Goal: Task Accomplishment & Management: Complete application form

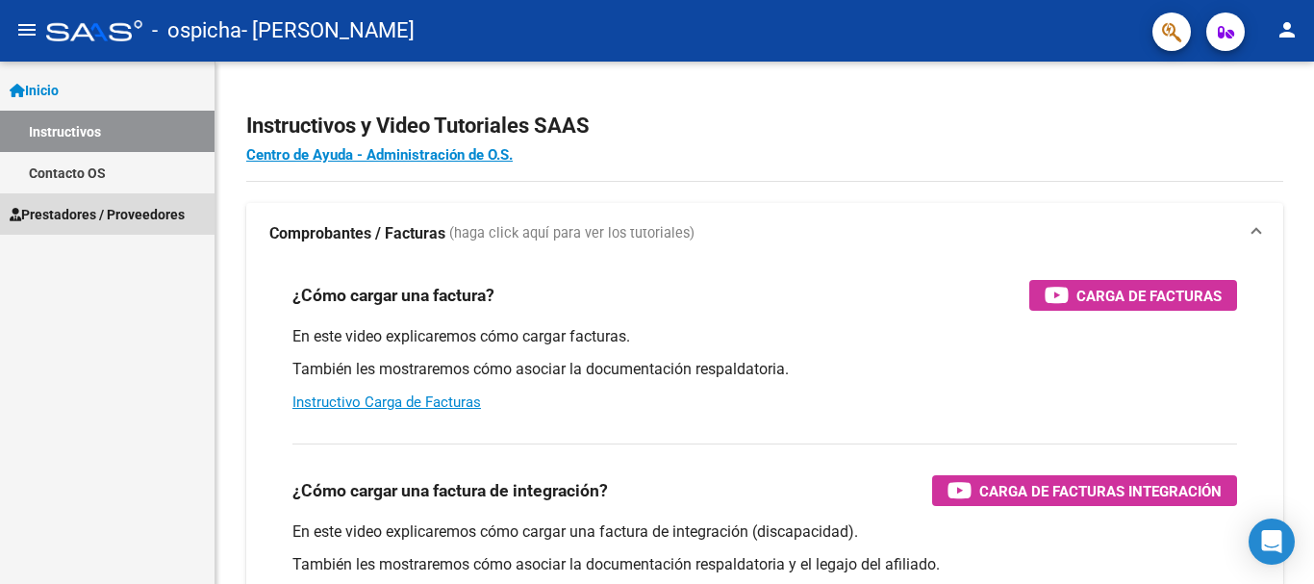
click at [153, 203] on link "Prestadores / Proveedores" at bounding box center [107, 213] width 214 height 41
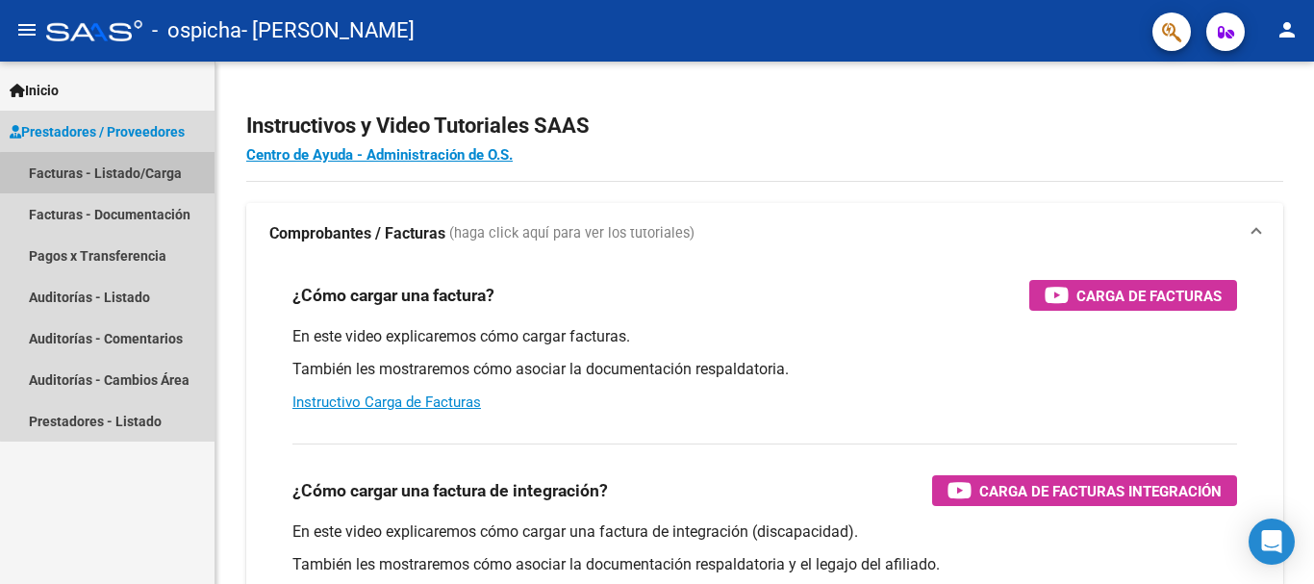
click at [114, 172] on link "Facturas - Listado/Carga" at bounding box center [107, 172] width 214 height 41
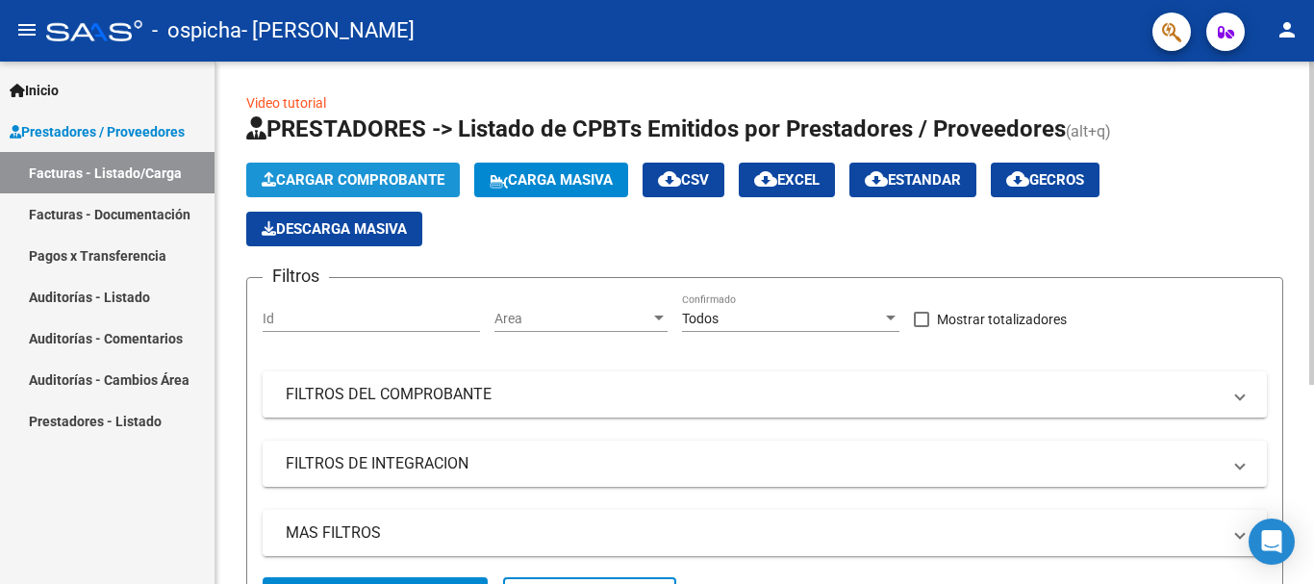
click at [290, 175] on span "Cargar Comprobante" at bounding box center [353, 179] width 183 height 17
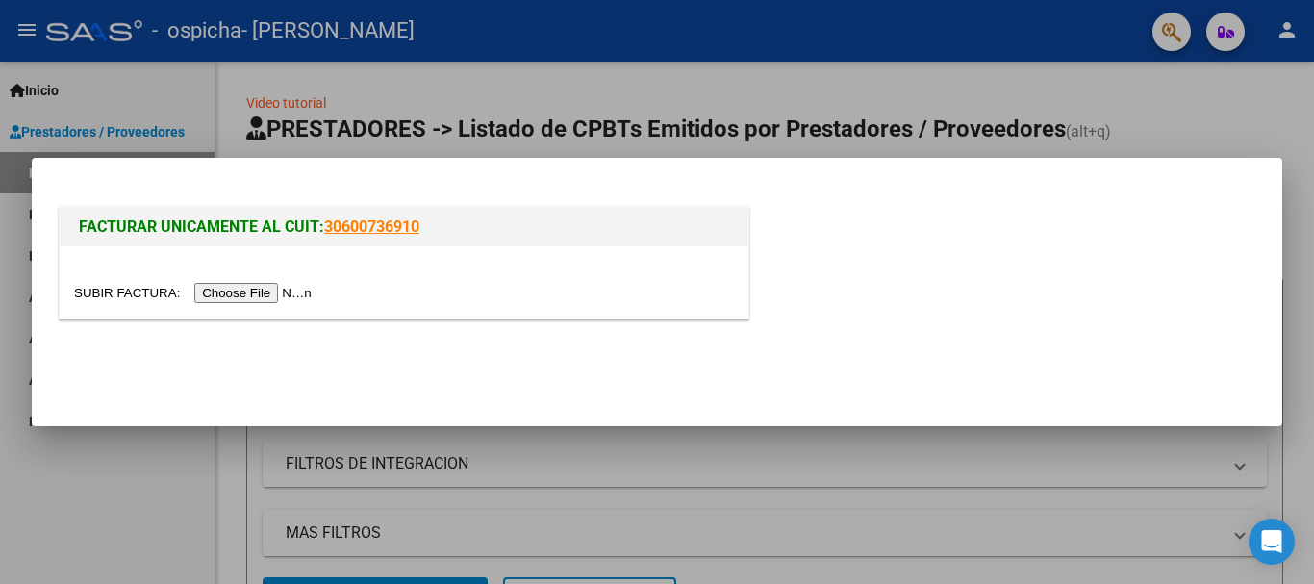
click at [225, 291] on input "file" at bounding box center [195, 293] width 243 height 20
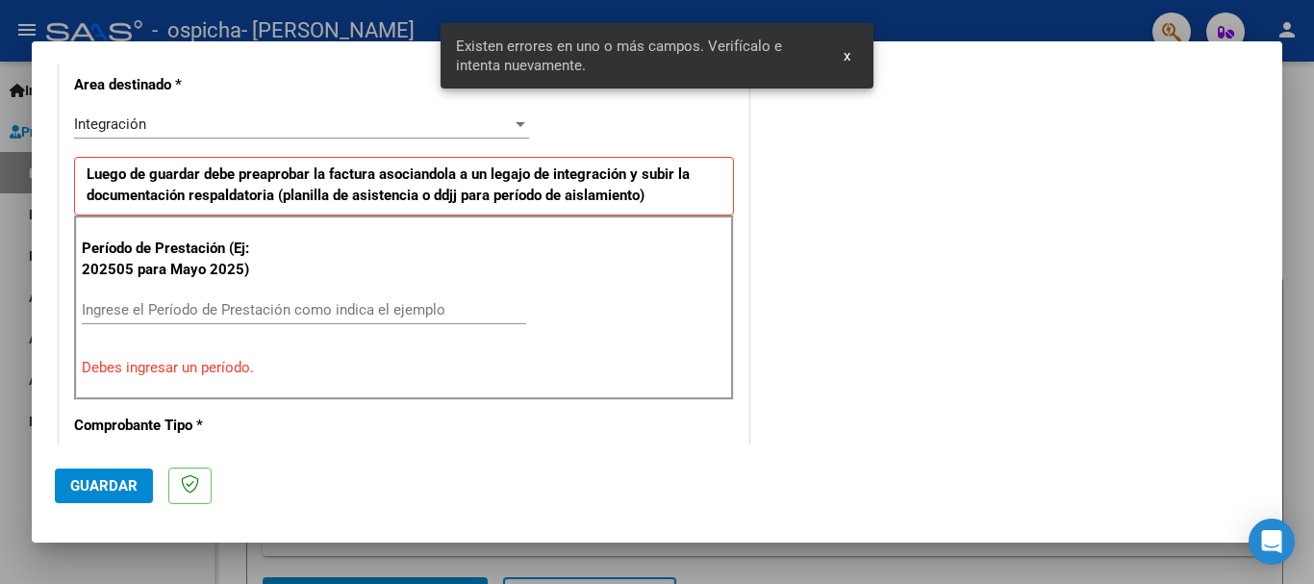
scroll to position [480, 0]
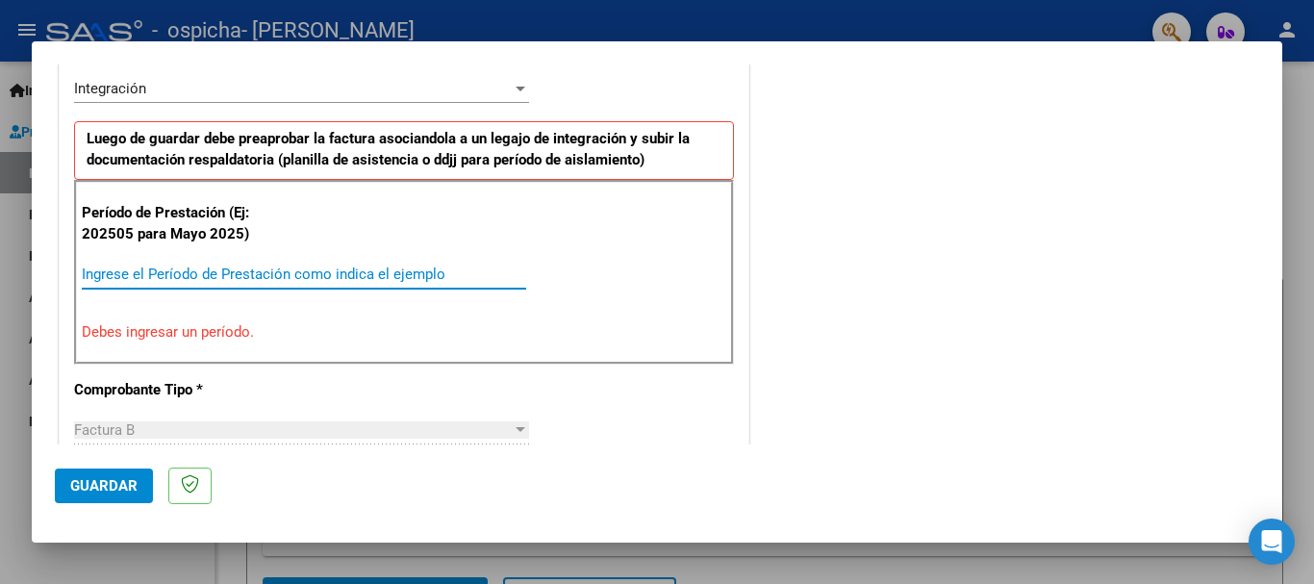
click at [236, 269] on input "Ingrese el Período de Prestación como indica el ejemplo" at bounding box center [304, 273] width 444 height 17
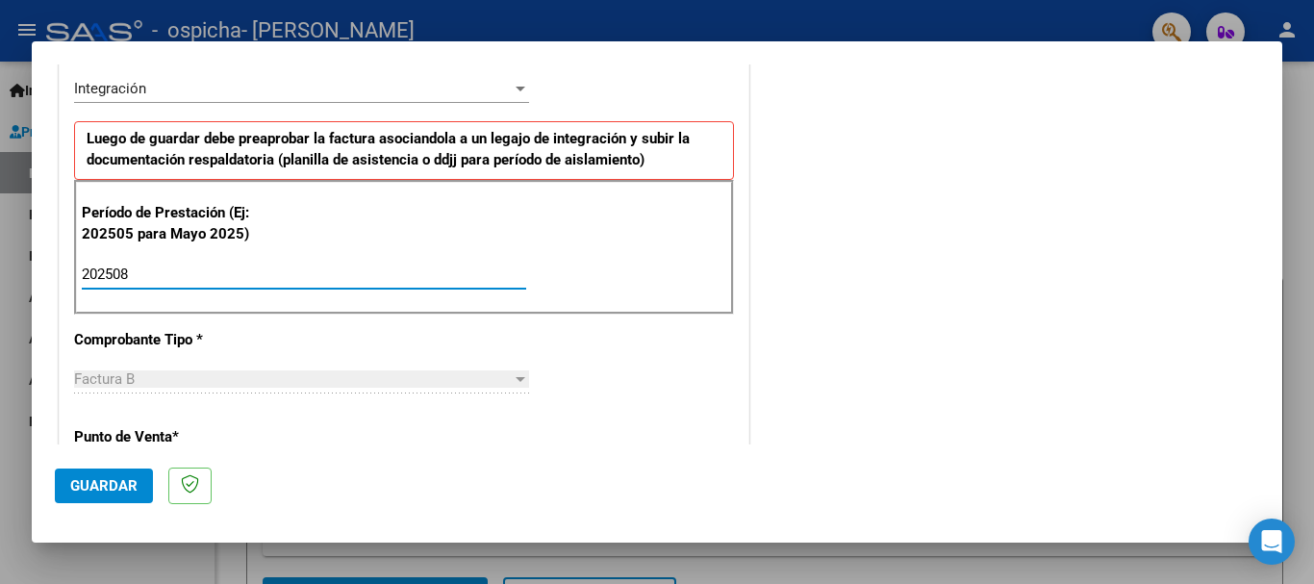
type input "202508"
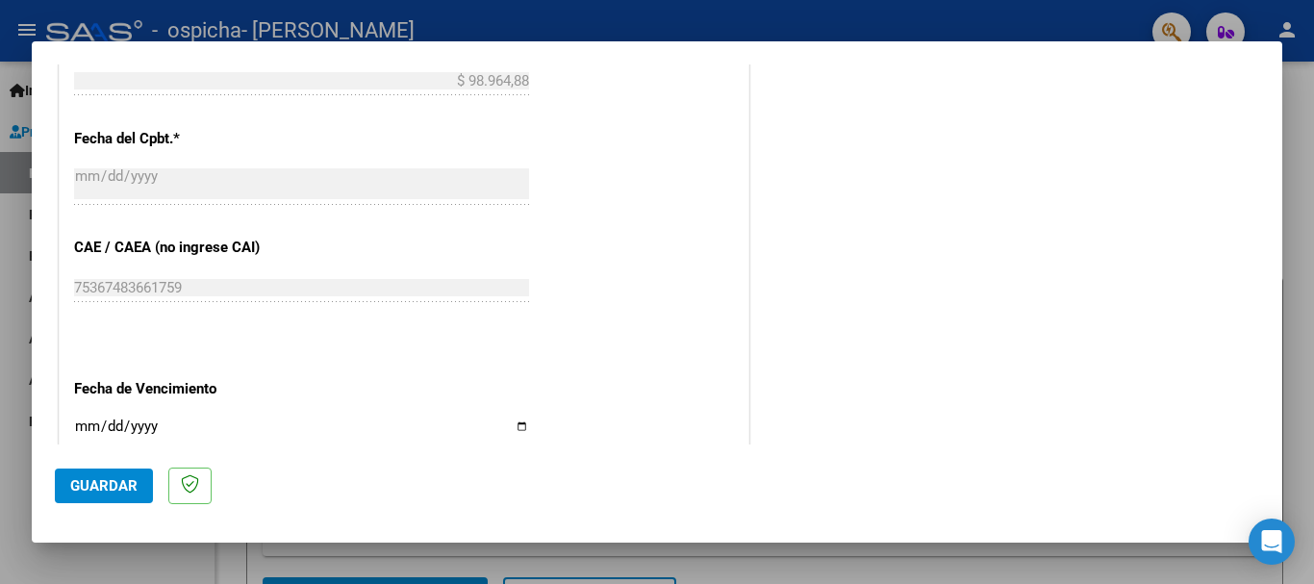
scroll to position [1145, 0]
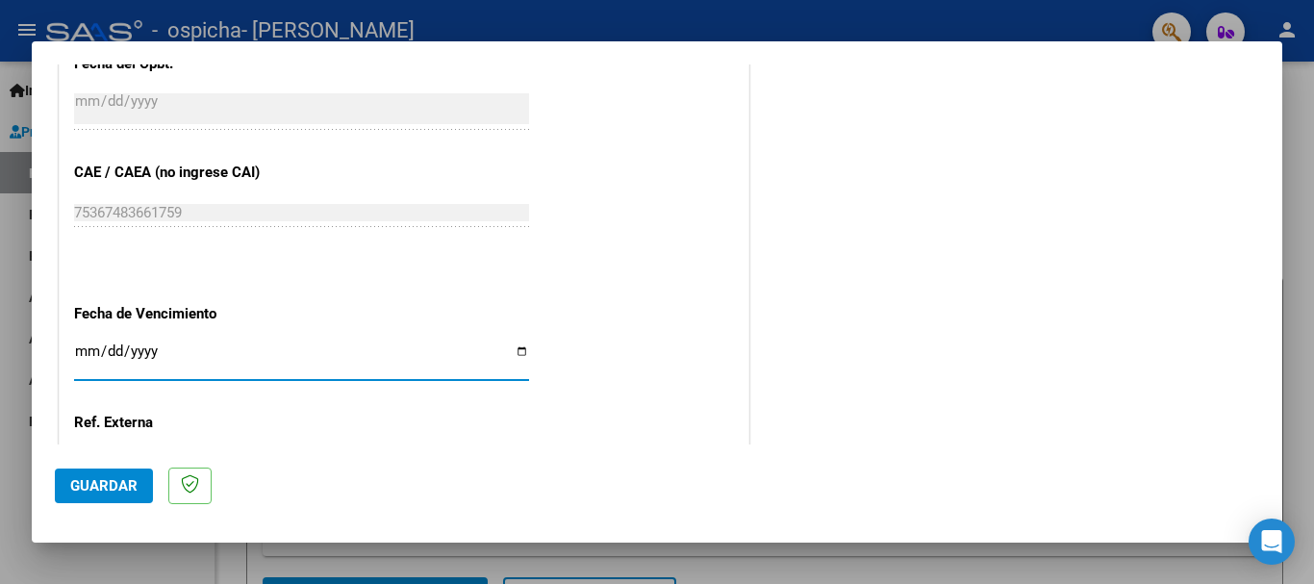
click at [78, 350] on input "Ingresar la fecha" at bounding box center [301, 358] width 455 height 31
type input "[DATE]"
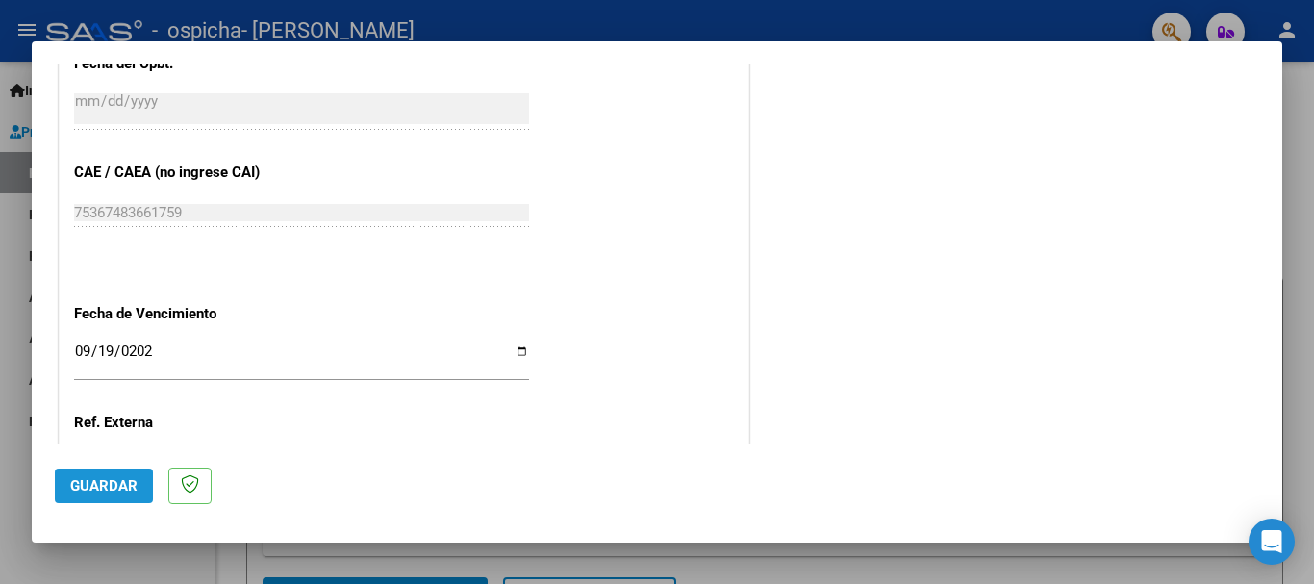
click at [107, 482] on span "Guardar" at bounding box center [103, 485] width 67 height 17
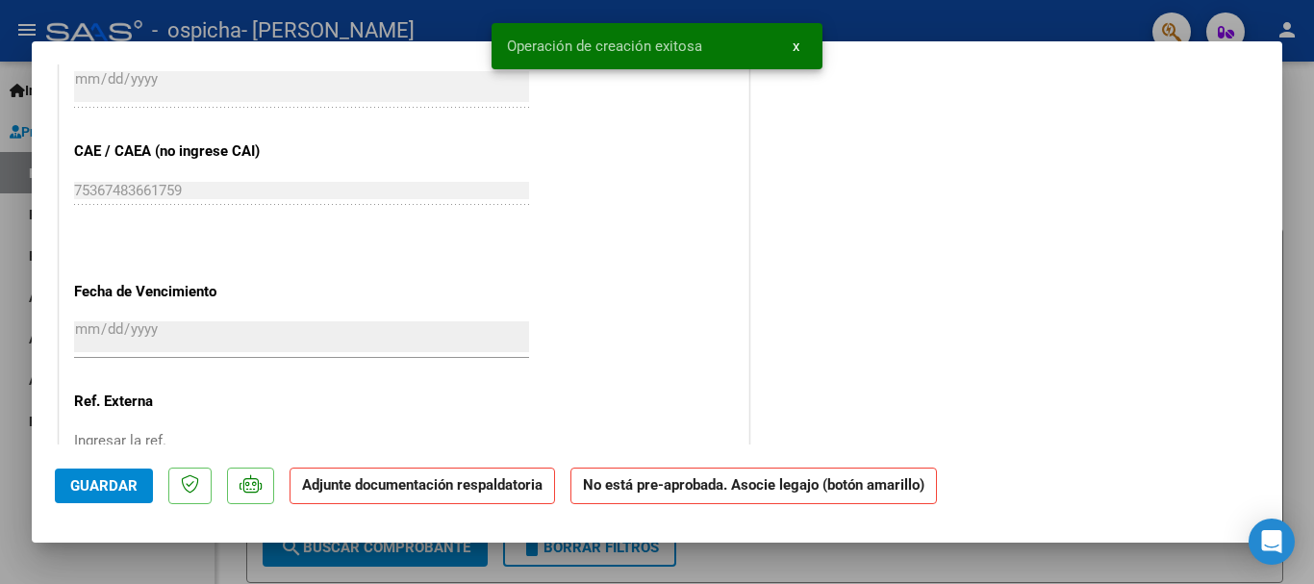
scroll to position [0, 0]
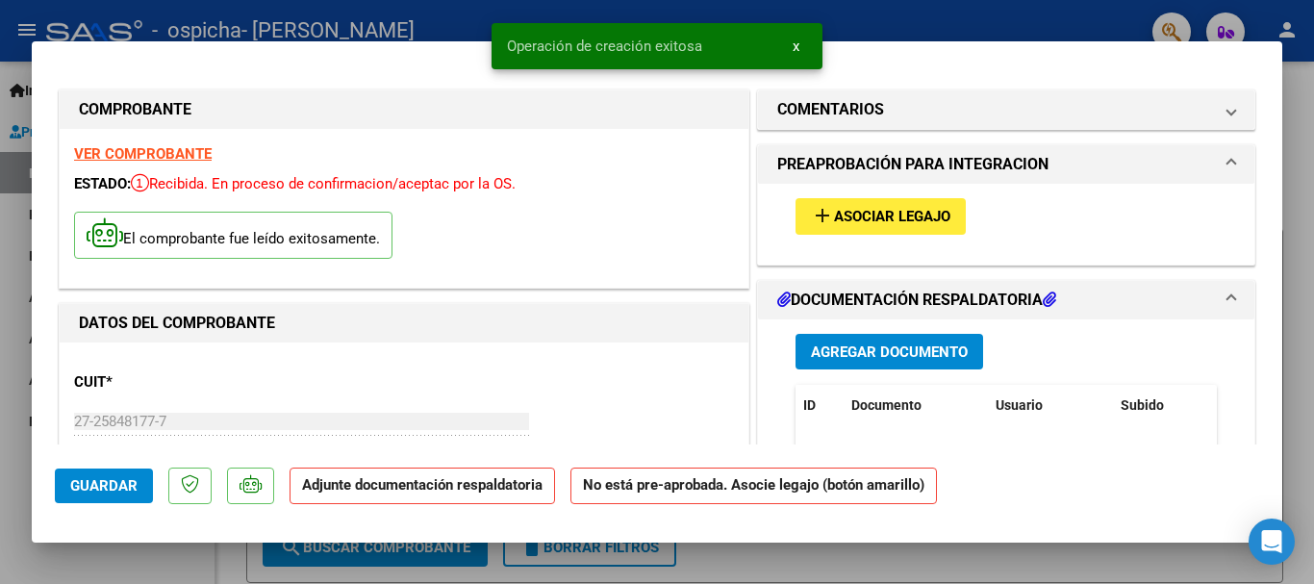
click at [865, 213] on span "Asociar Legajo" at bounding box center [892, 217] width 116 height 17
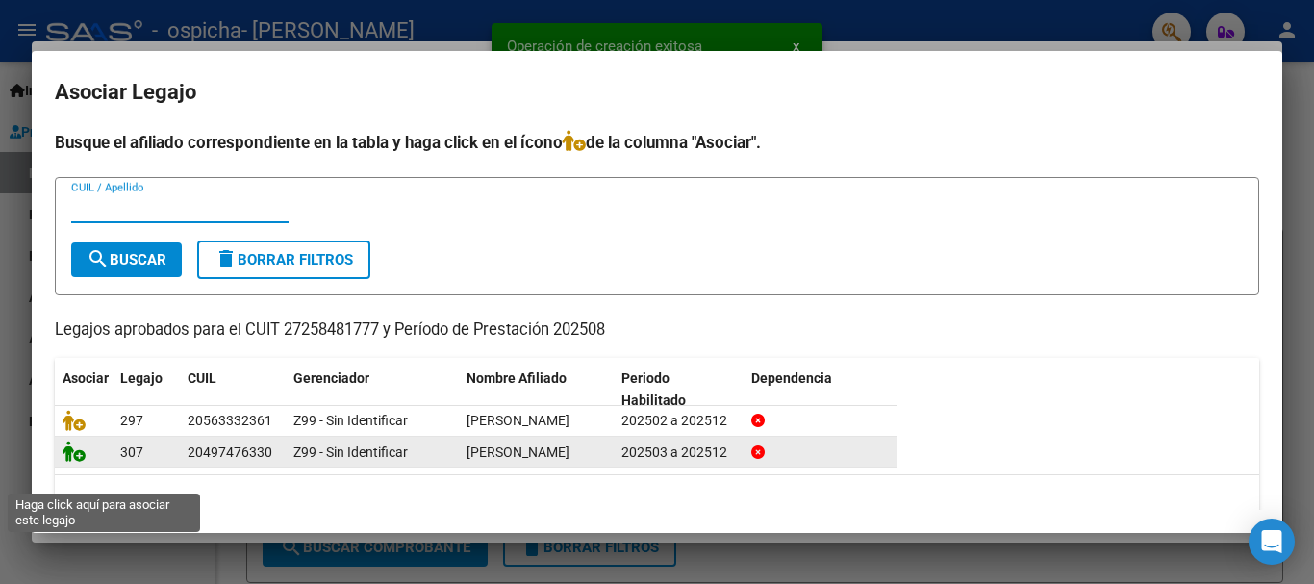
click at [68, 462] on icon at bounding box center [74, 450] width 23 height 21
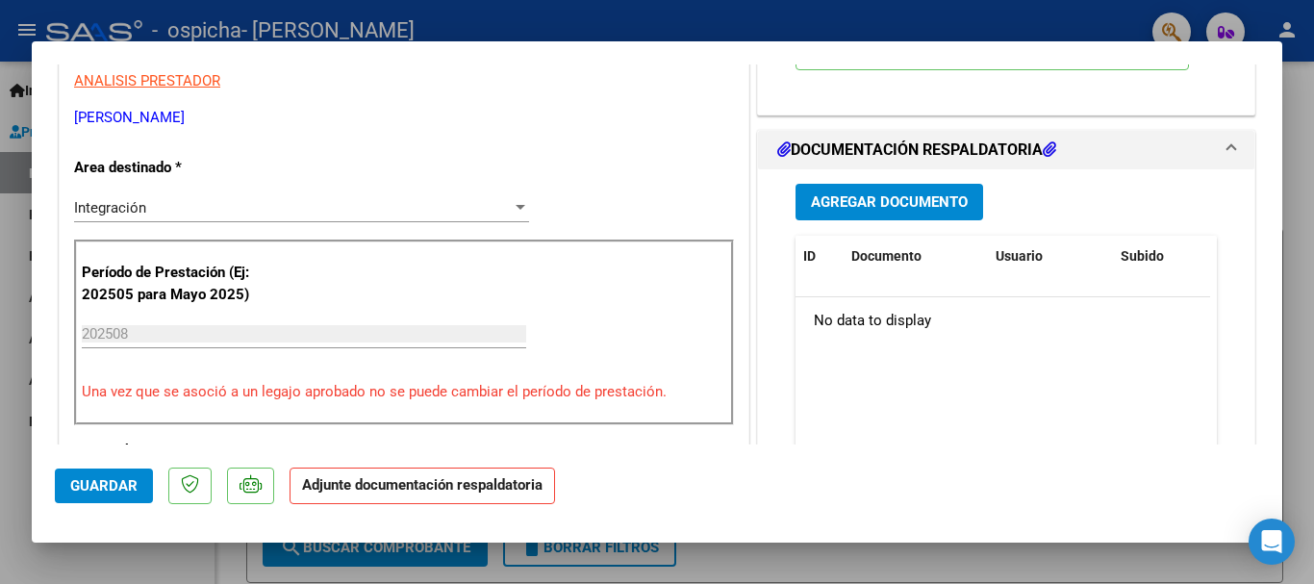
scroll to position [389, 0]
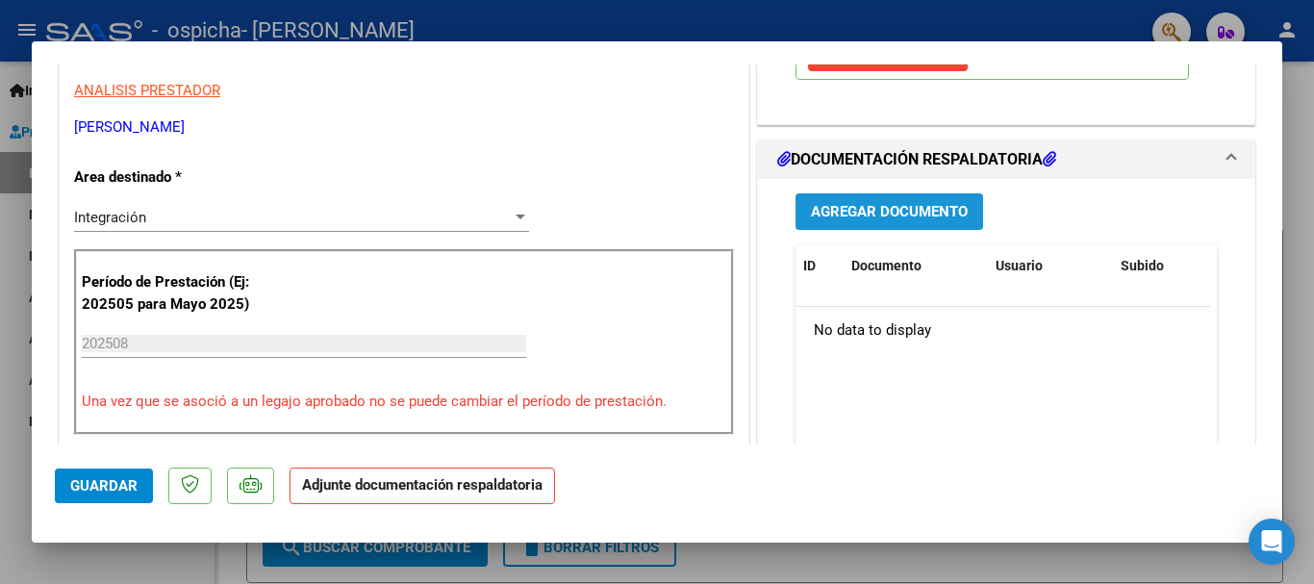
click at [904, 202] on span "Agregar Documento" at bounding box center [889, 210] width 157 height 17
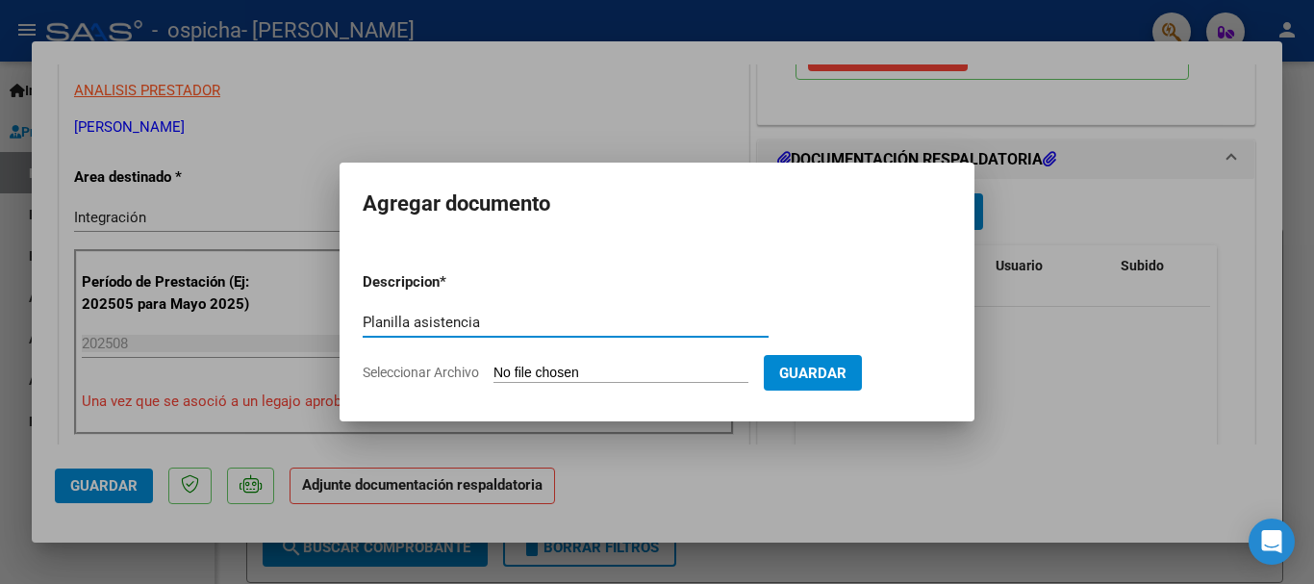
type input "Planilla asistencia"
click at [531, 374] on input "Seleccionar Archivo" at bounding box center [620, 373] width 255 height 18
type input "C:\fakepath\Planilla asistencia Agosto [PERSON_NAME].pdf"
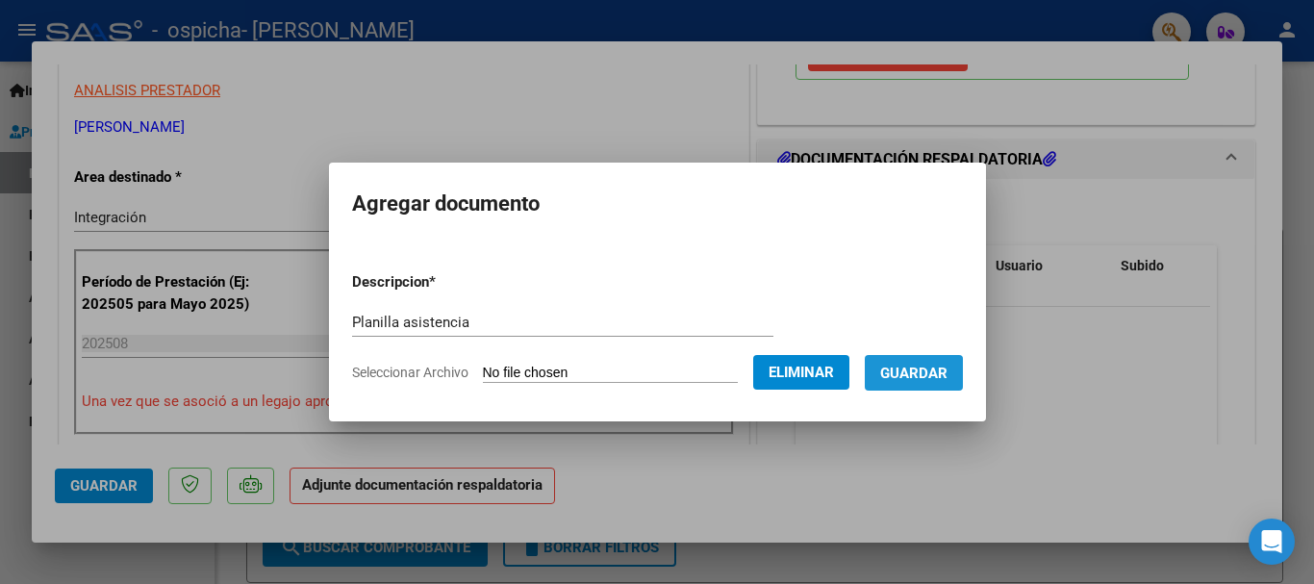
click at [930, 374] on span "Guardar" at bounding box center [913, 372] width 67 height 17
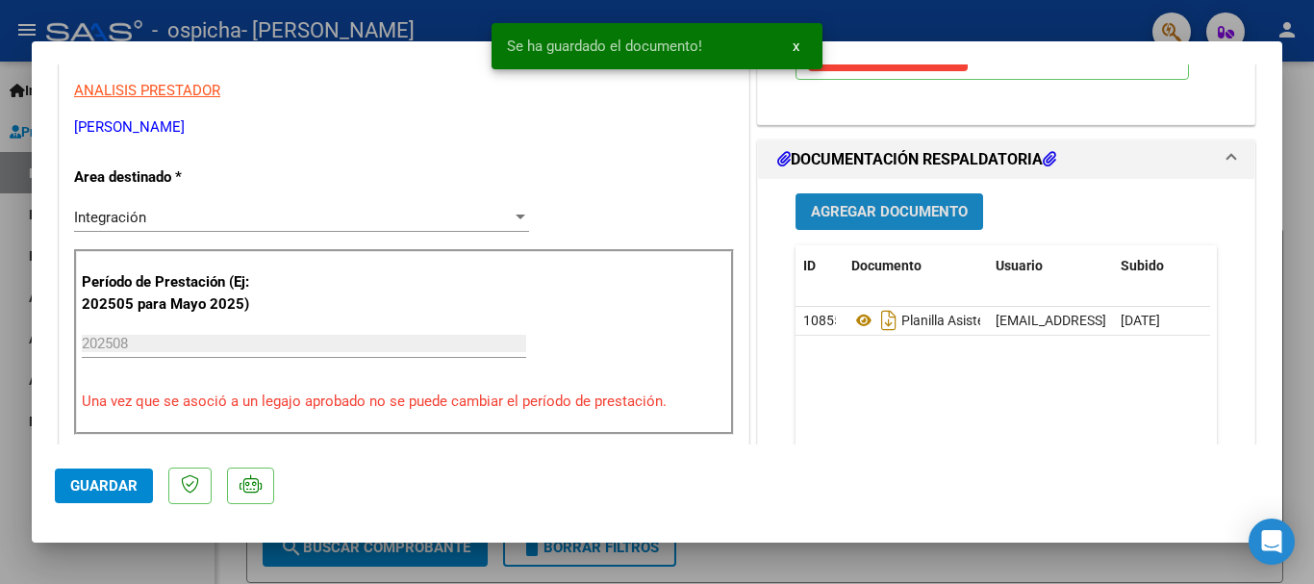
click at [867, 211] on span "Agregar Documento" at bounding box center [889, 212] width 157 height 17
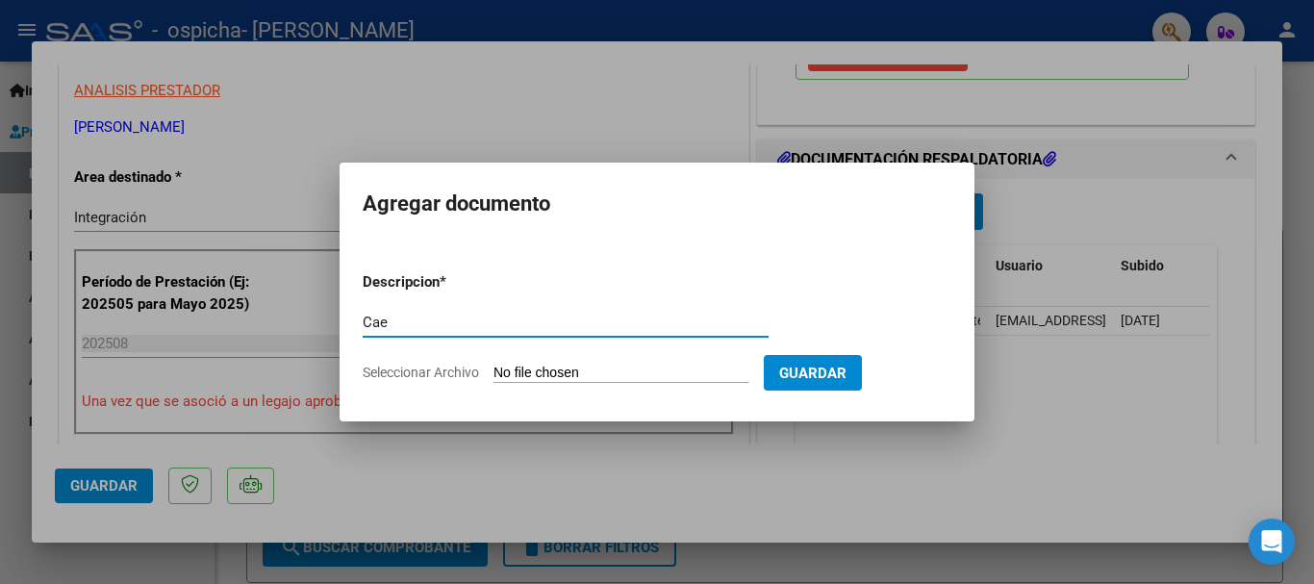
type input "Cae"
click at [523, 367] on input "Seleccionar Archivo" at bounding box center [620, 373] width 255 height 18
type input "C:\fakepath\Cae 788.pdf"
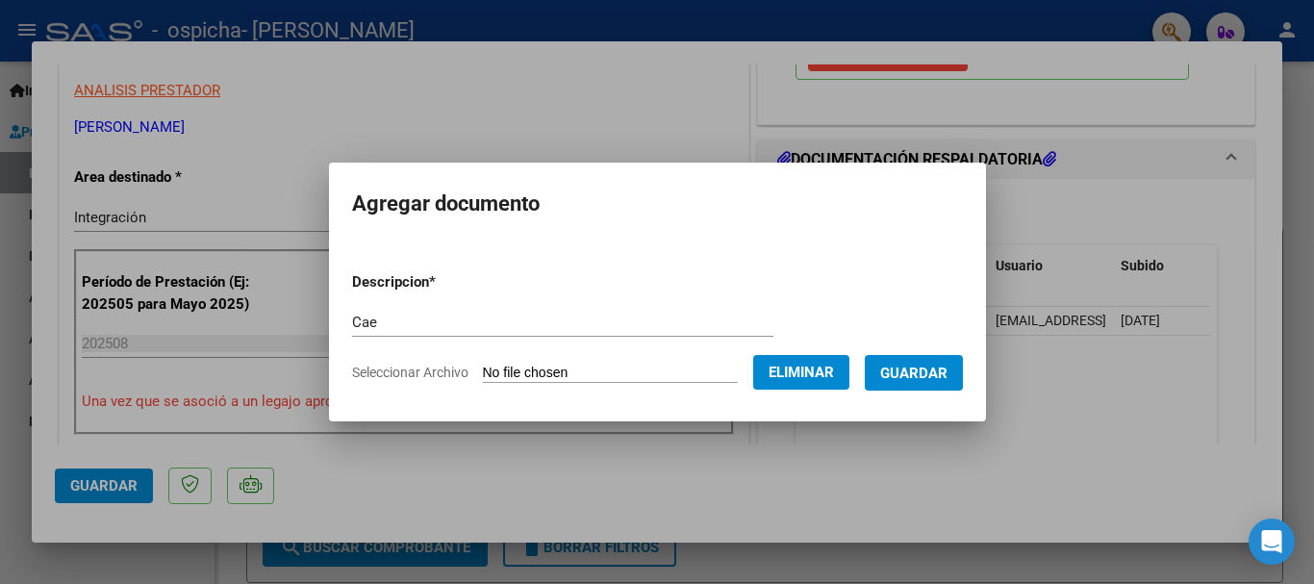
click at [935, 371] on span "Guardar" at bounding box center [913, 372] width 67 height 17
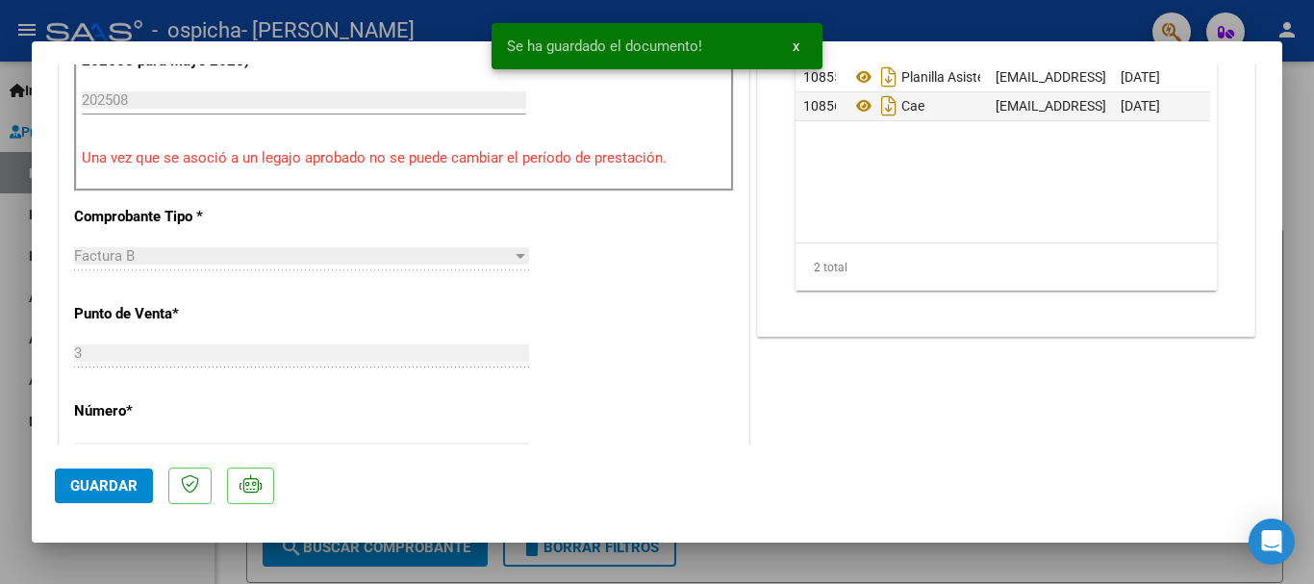
scroll to position [723, 0]
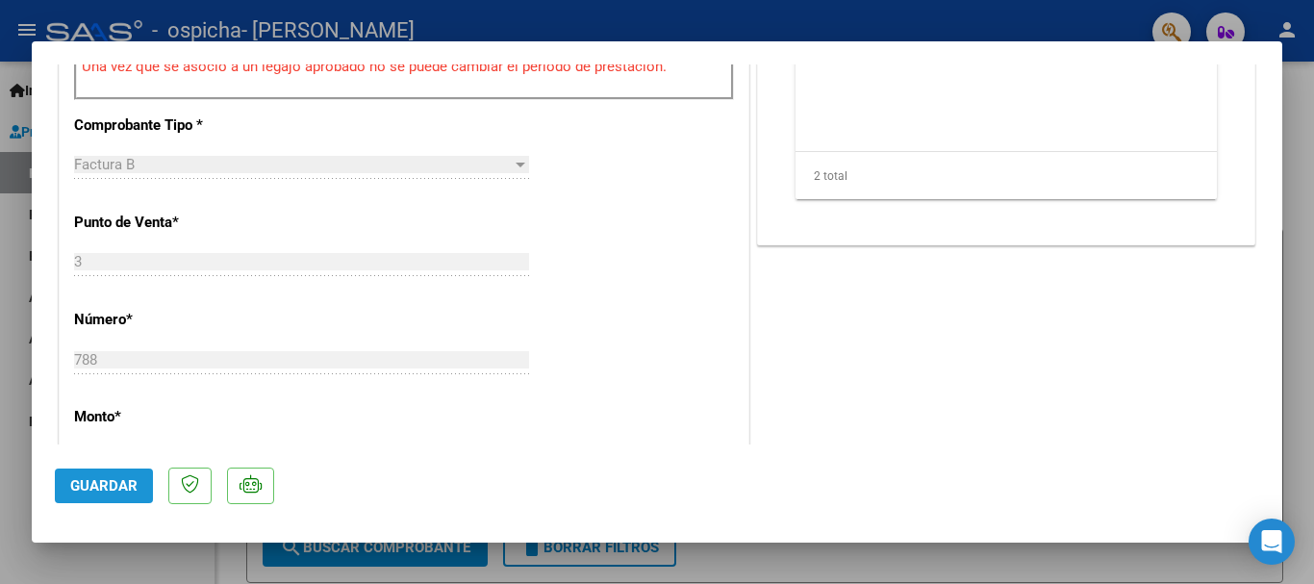
click at [97, 477] on span "Guardar" at bounding box center [103, 485] width 67 height 17
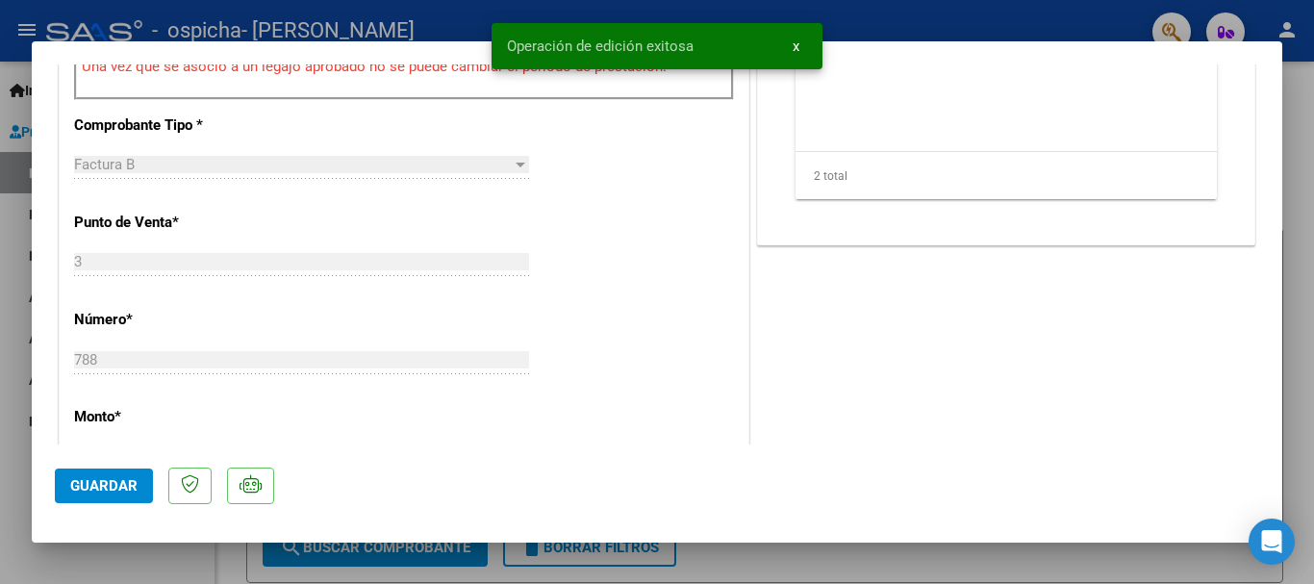
click at [11, 375] on div at bounding box center [657, 292] width 1314 height 584
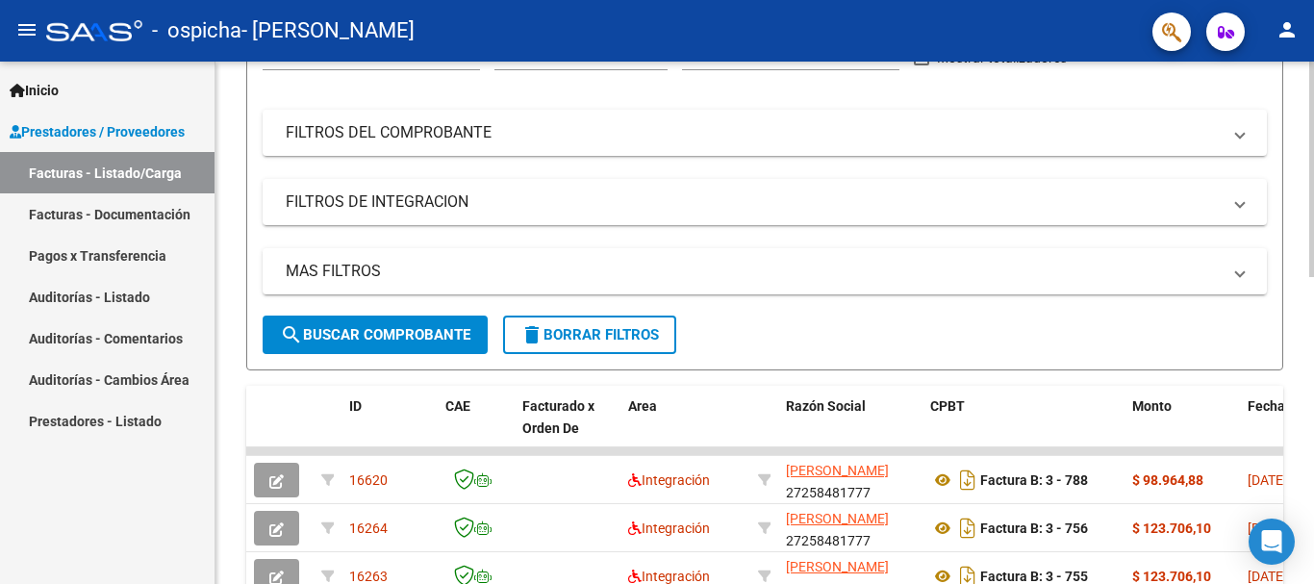
scroll to position [317, 0]
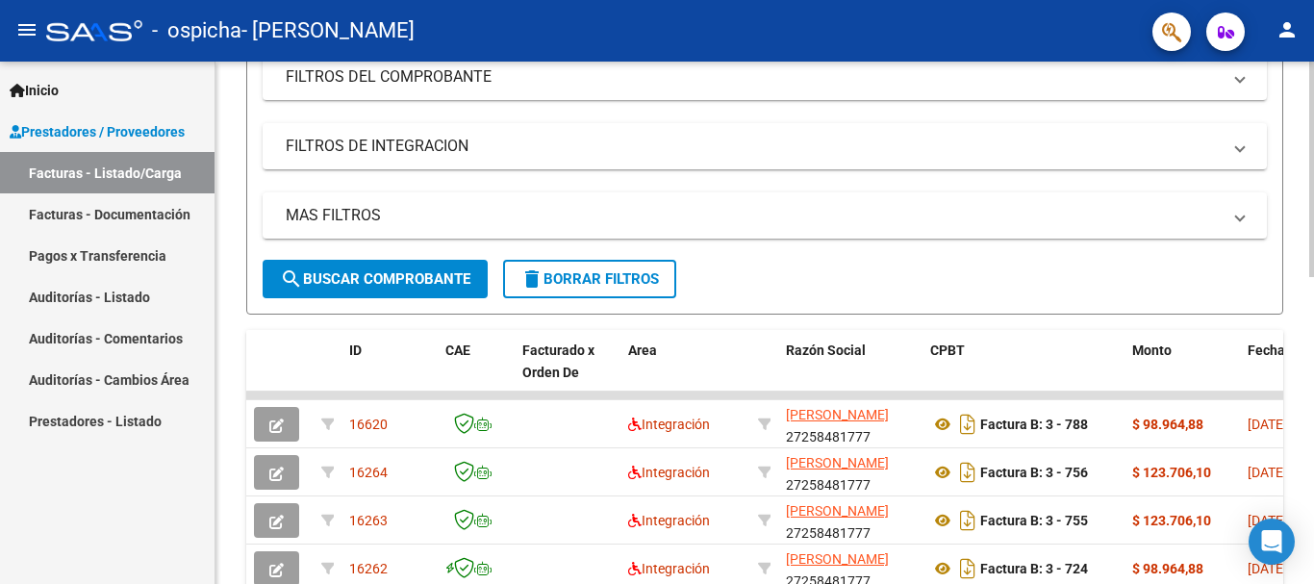
click at [1298, 284] on div at bounding box center [1311, 302] width 5 height 215
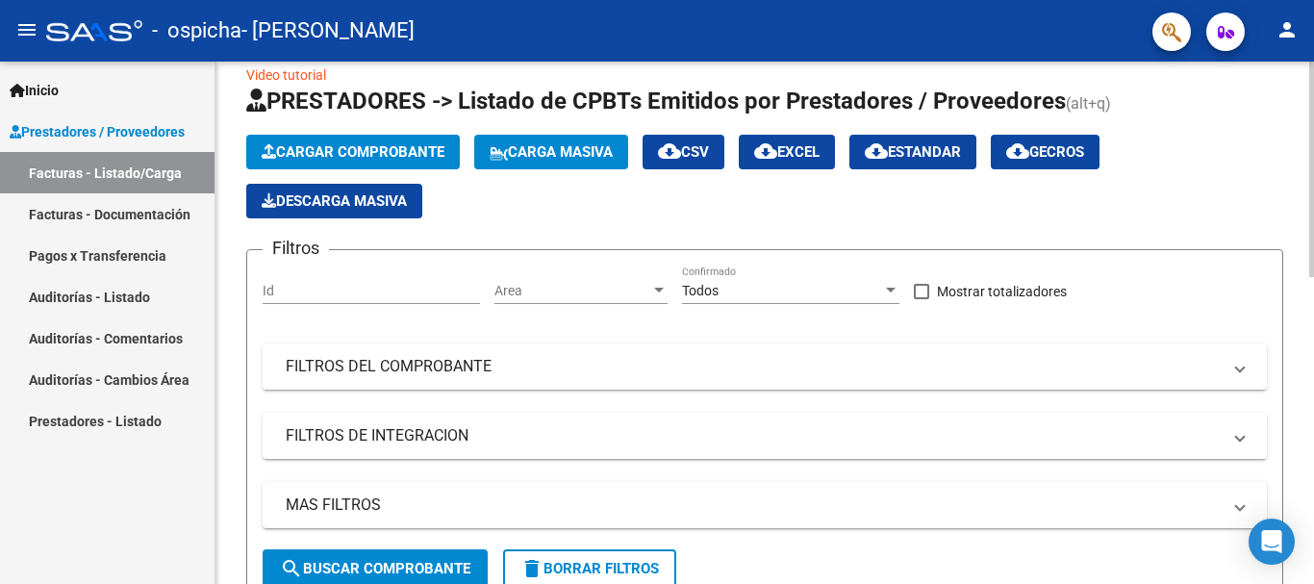
scroll to position [0, 0]
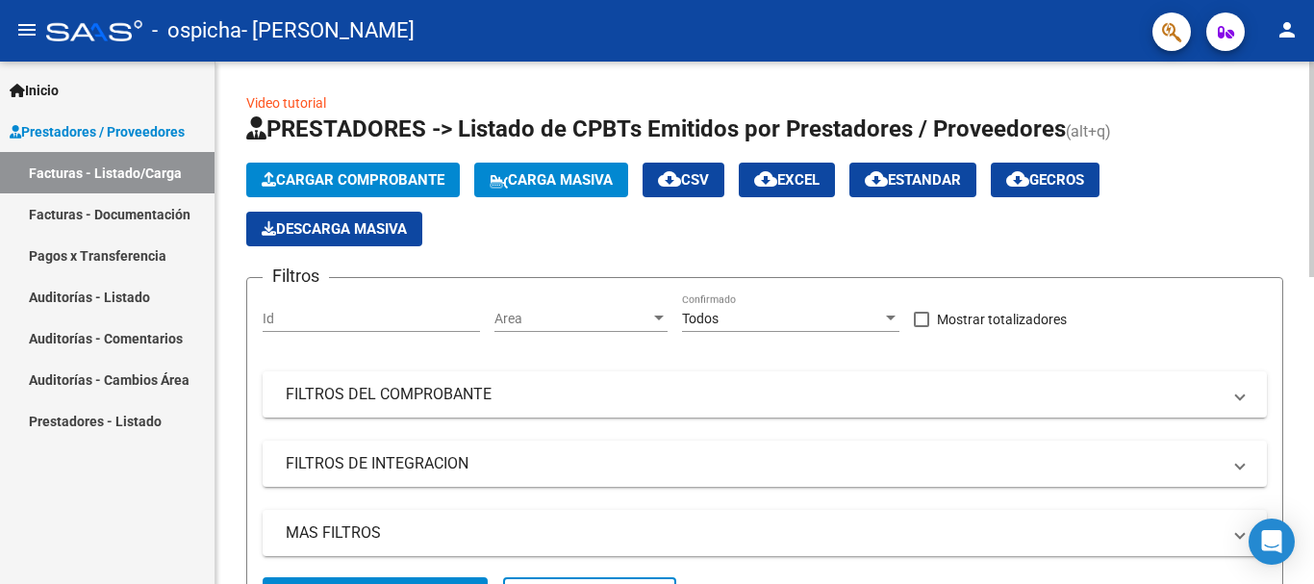
drag, startPoint x: 1311, startPoint y: 59, endPoint x: 374, endPoint y: 178, distance: 944.3
click at [374, 178] on span "Cargar Comprobante" at bounding box center [353, 179] width 183 height 17
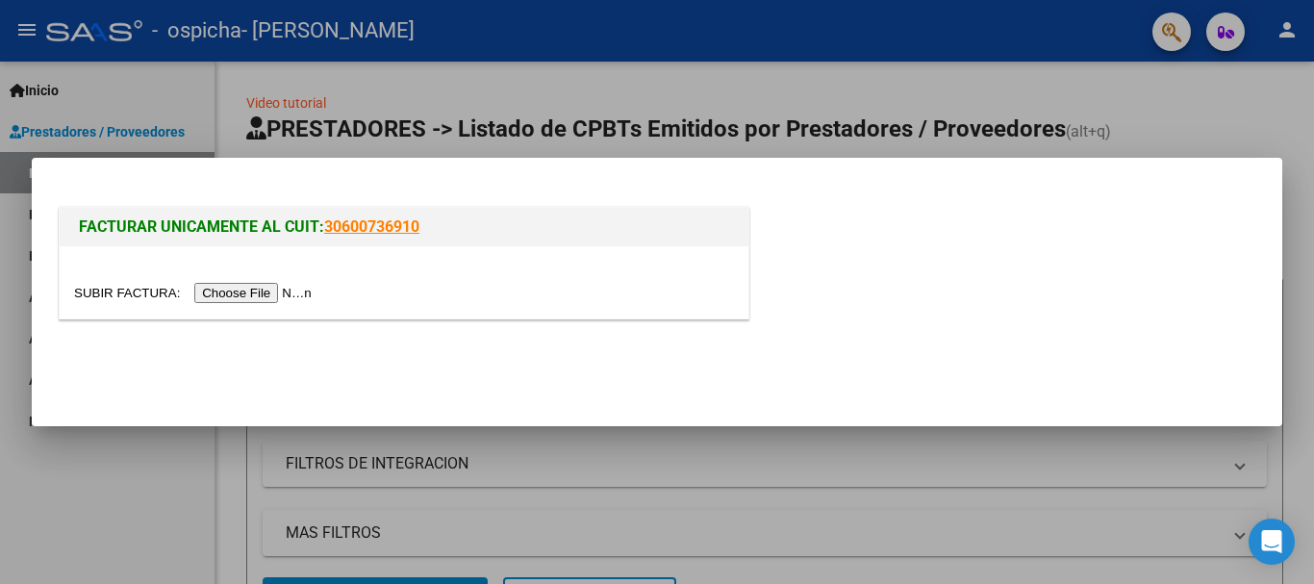
click at [275, 290] on input "file" at bounding box center [195, 293] width 243 height 20
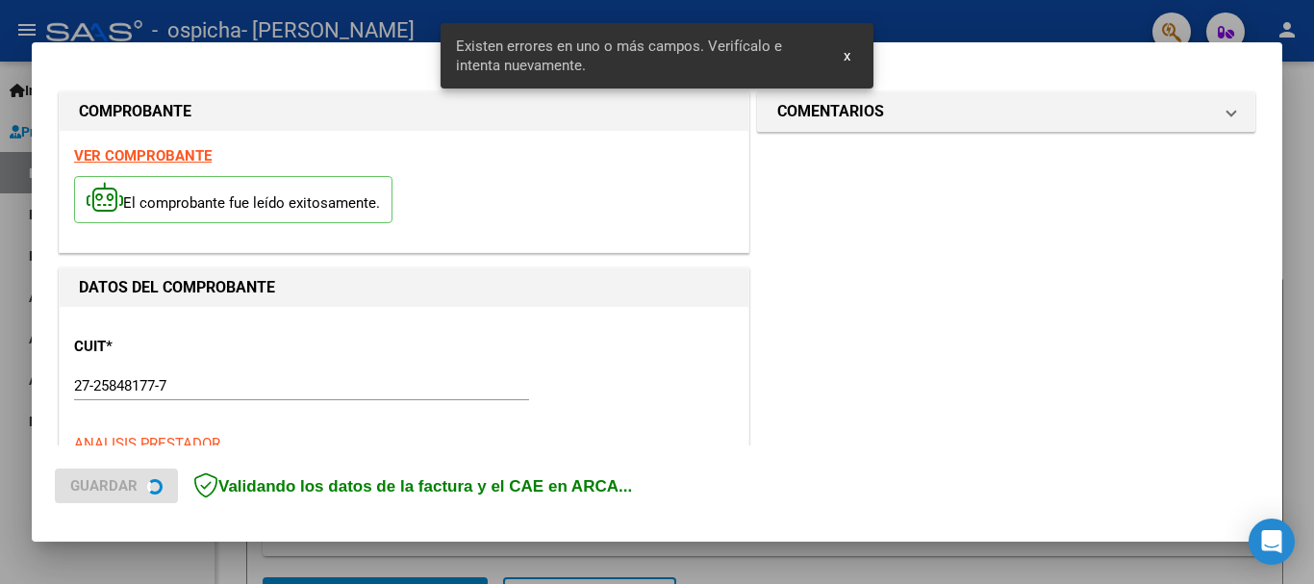
scroll to position [444, 0]
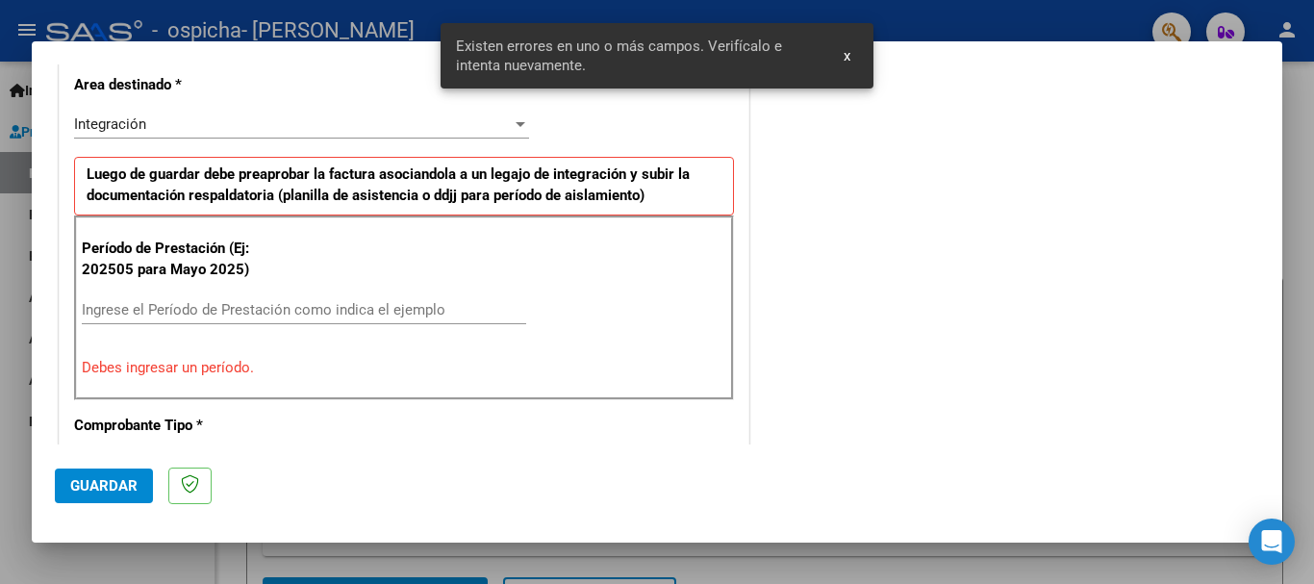
click at [215, 309] on input "Ingrese el Período de Prestación como indica el ejemplo" at bounding box center [304, 309] width 444 height 17
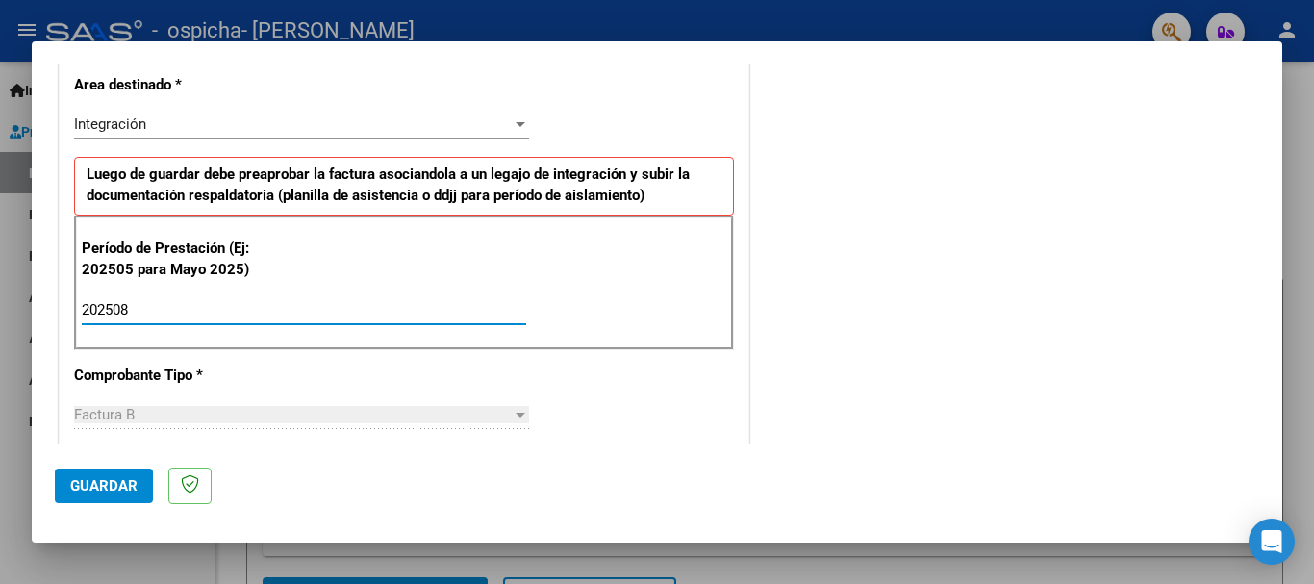
type input "202508"
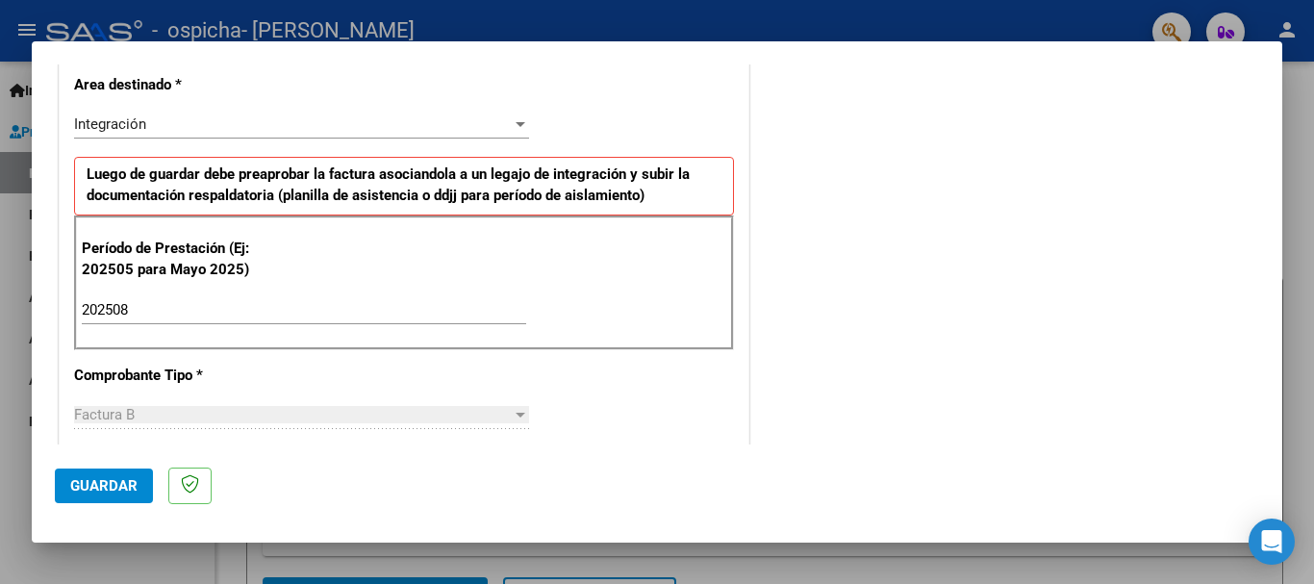
scroll to position [1313, 0]
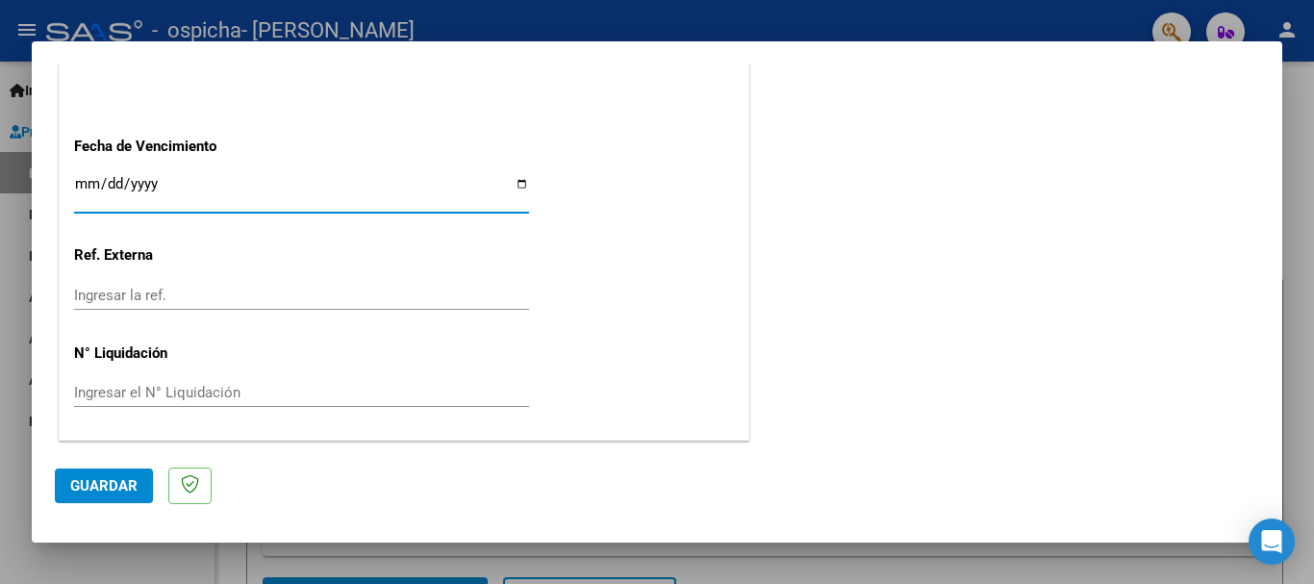
click at [94, 187] on input "Ingresar la fecha" at bounding box center [301, 191] width 455 height 31
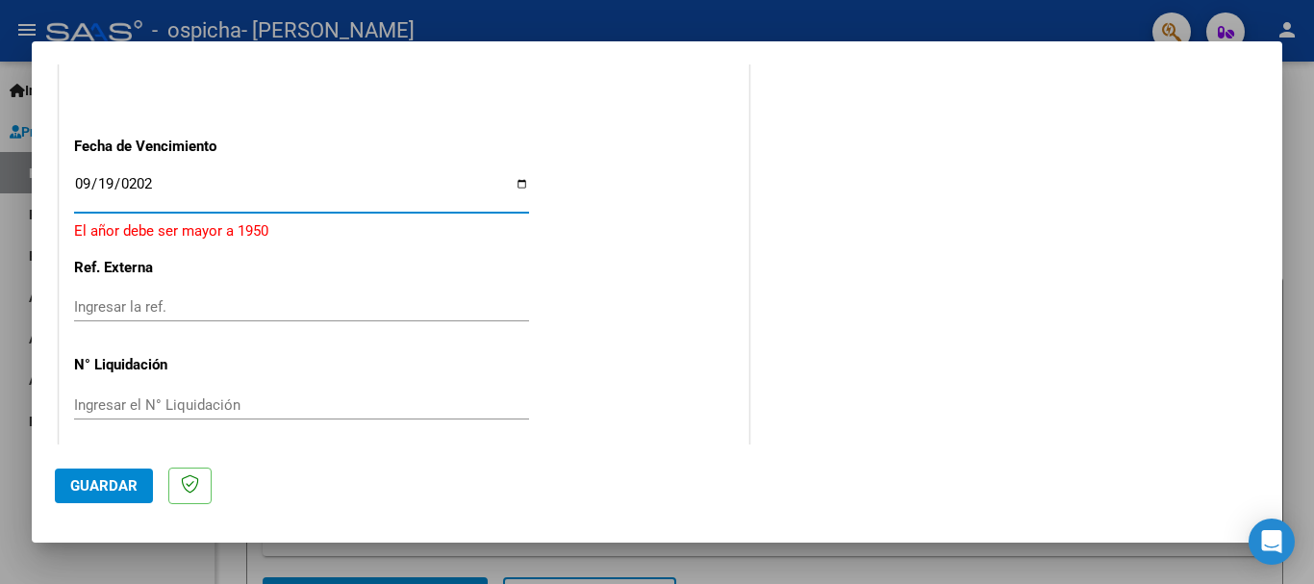
type input "[DATE]"
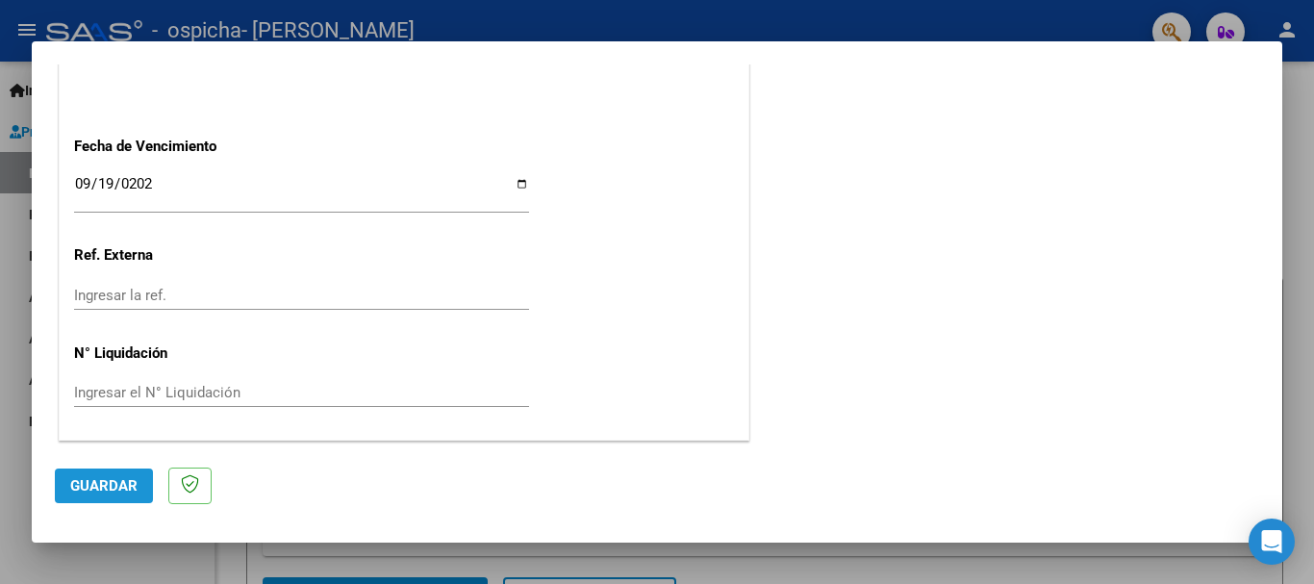
click at [116, 477] on span "Guardar" at bounding box center [103, 485] width 67 height 17
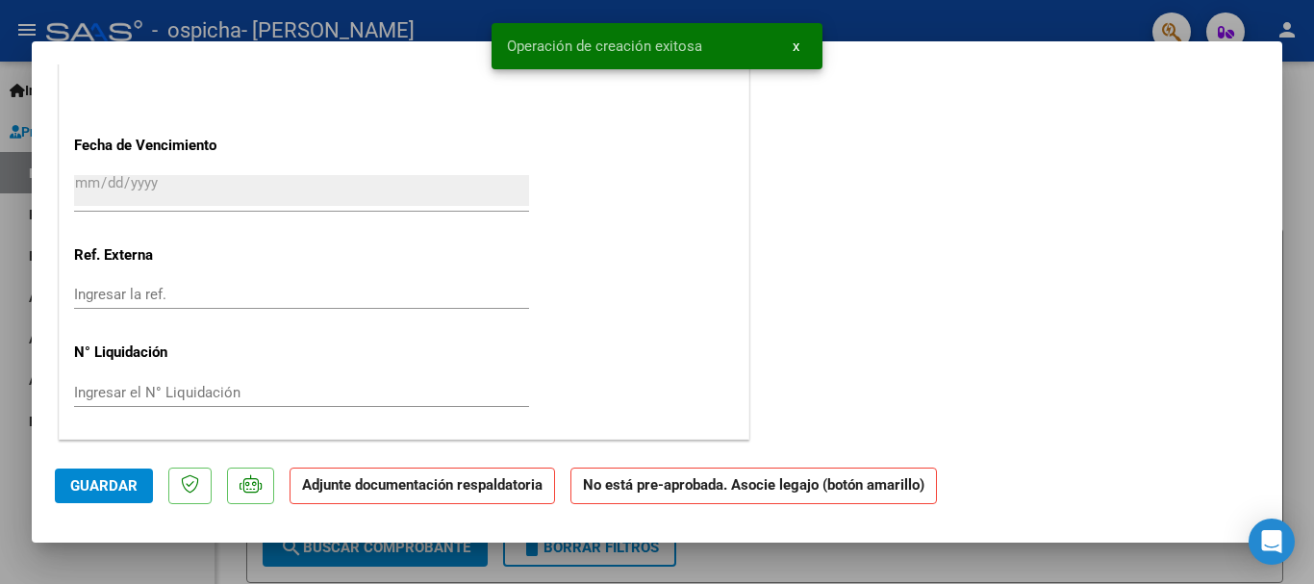
scroll to position [0, 0]
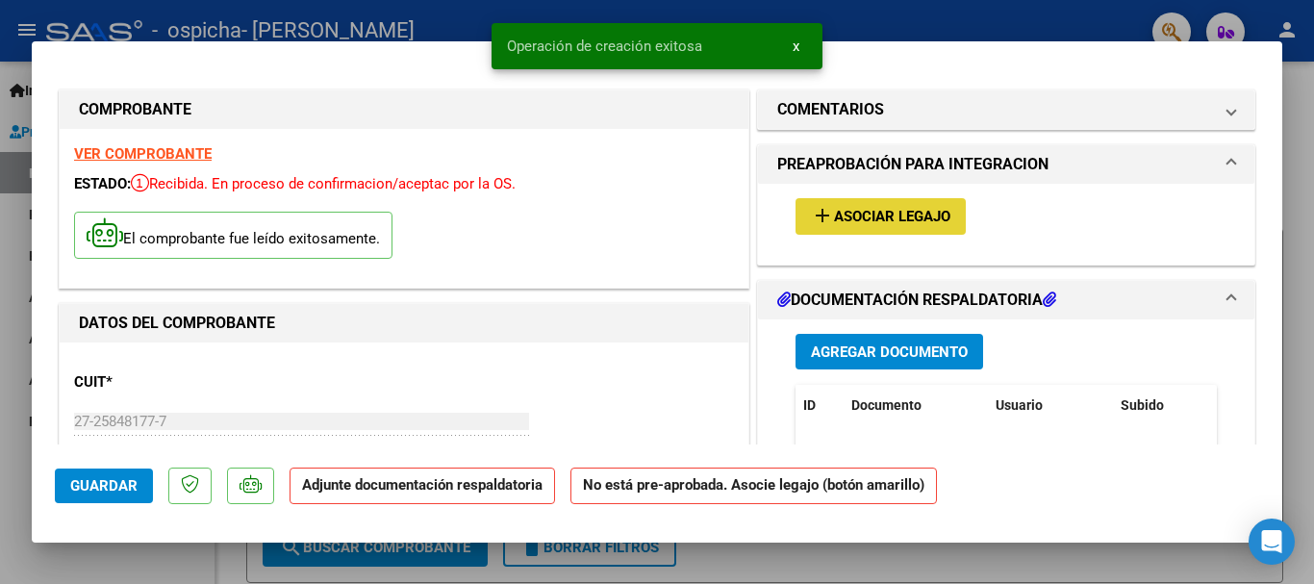
click at [867, 212] on span "Asociar Legajo" at bounding box center [892, 217] width 116 height 17
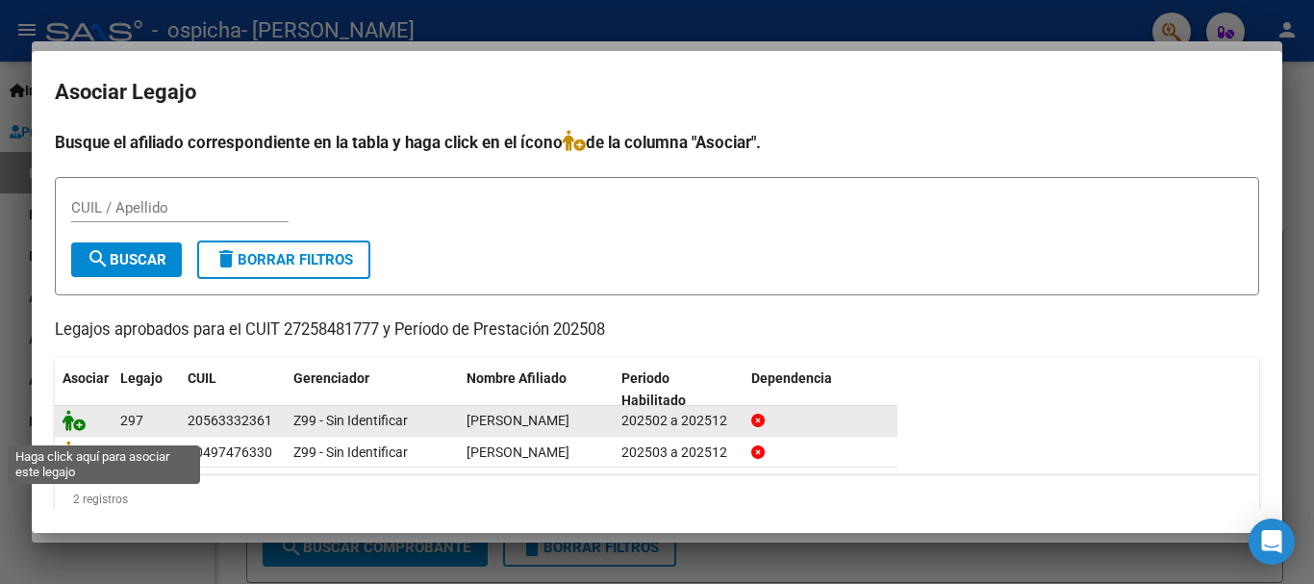
click at [75, 428] on icon at bounding box center [74, 420] width 23 height 21
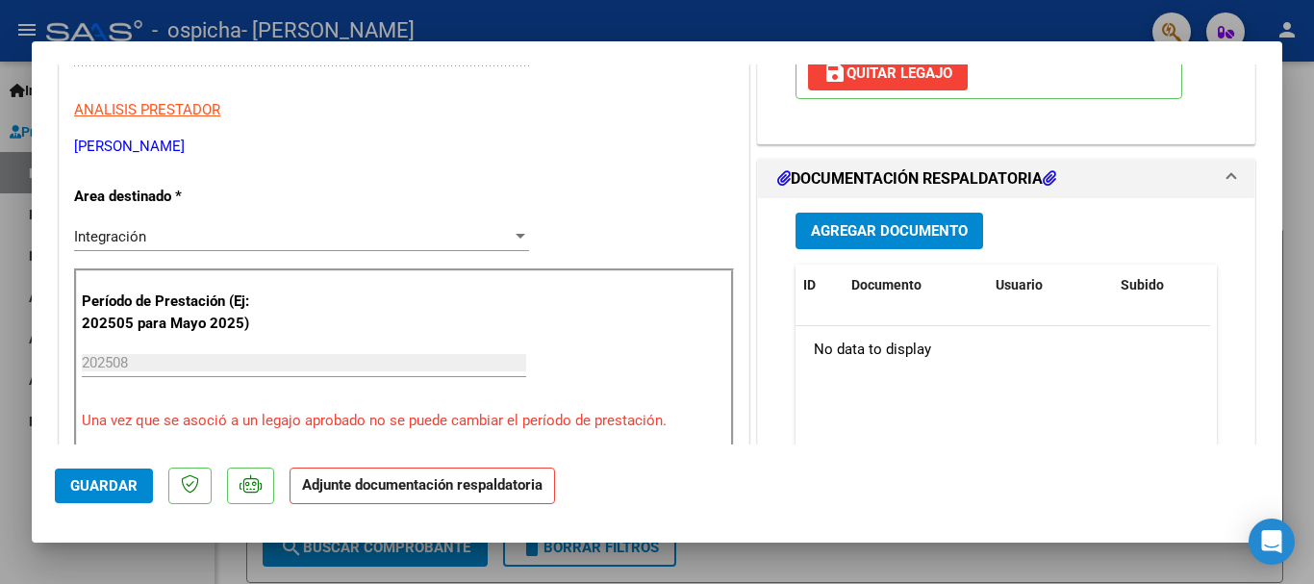
scroll to position [407, 0]
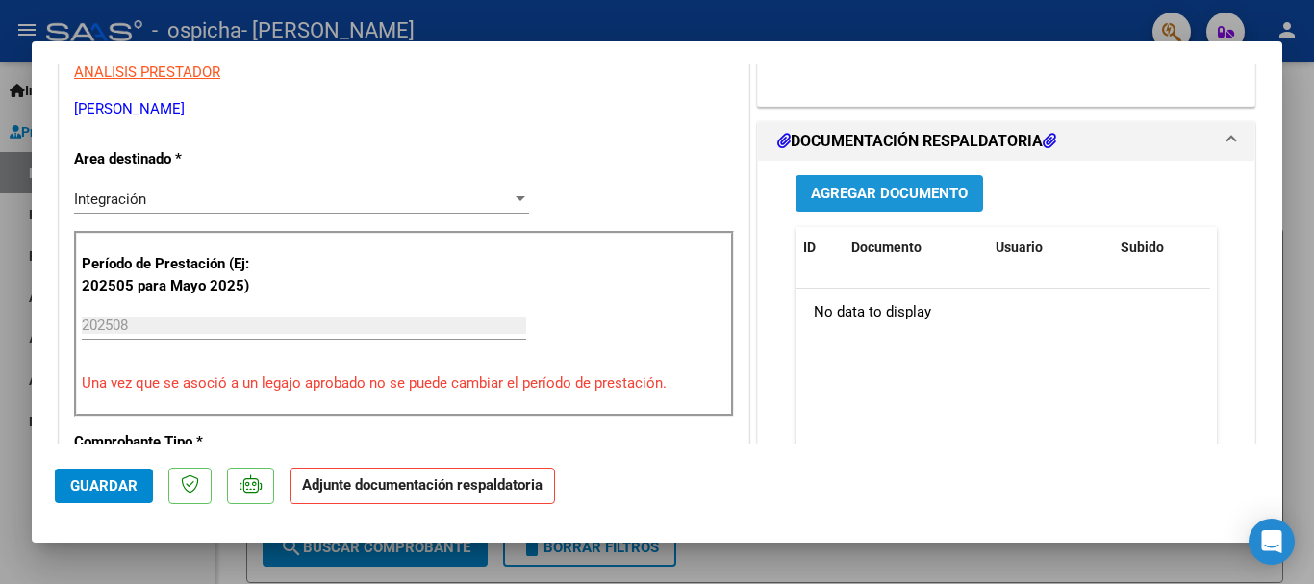
click at [896, 197] on span "Agregar Documento" at bounding box center [889, 194] width 157 height 17
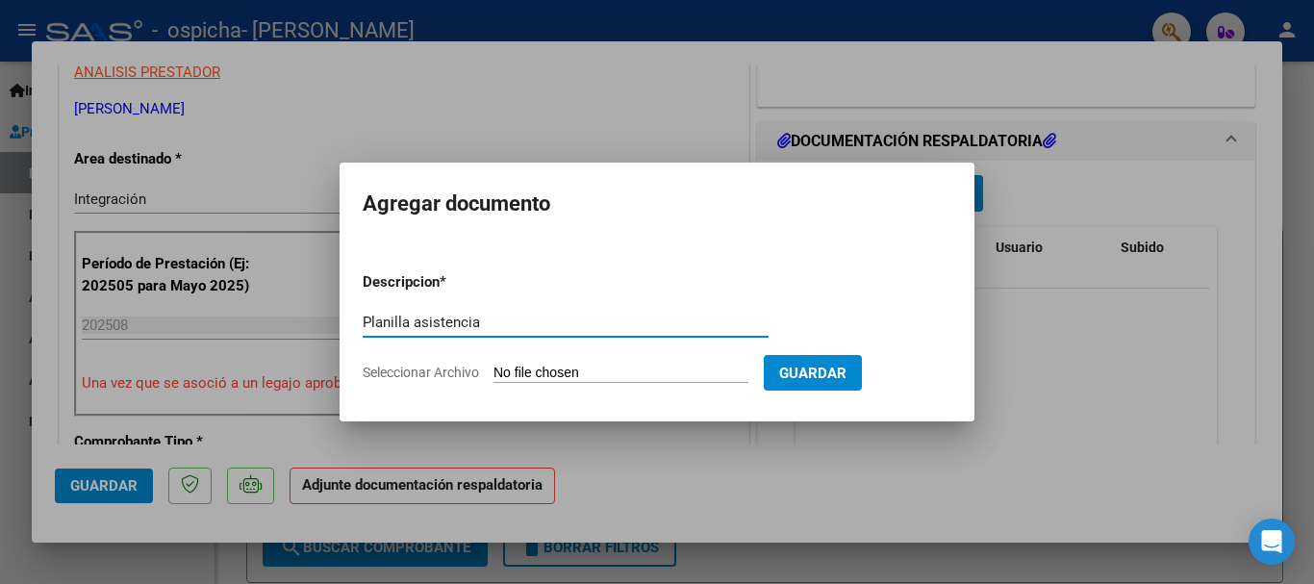
type input "Planilla asistencia"
click at [562, 372] on input "Seleccionar Archivo" at bounding box center [620, 373] width 255 height 18
type input "C:\fakepath\Planilla asistencia Agosto [GEOGRAPHIC_DATA]pdf"
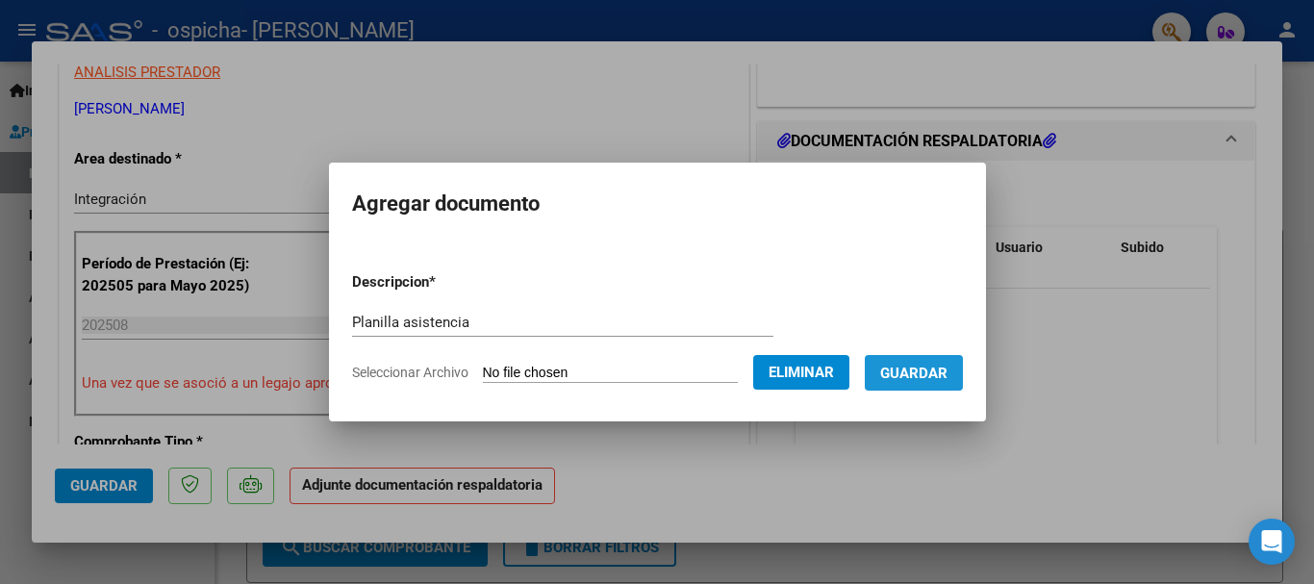
click at [942, 370] on span "Guardar" at bounding box center [913, 372] width 67 height 17
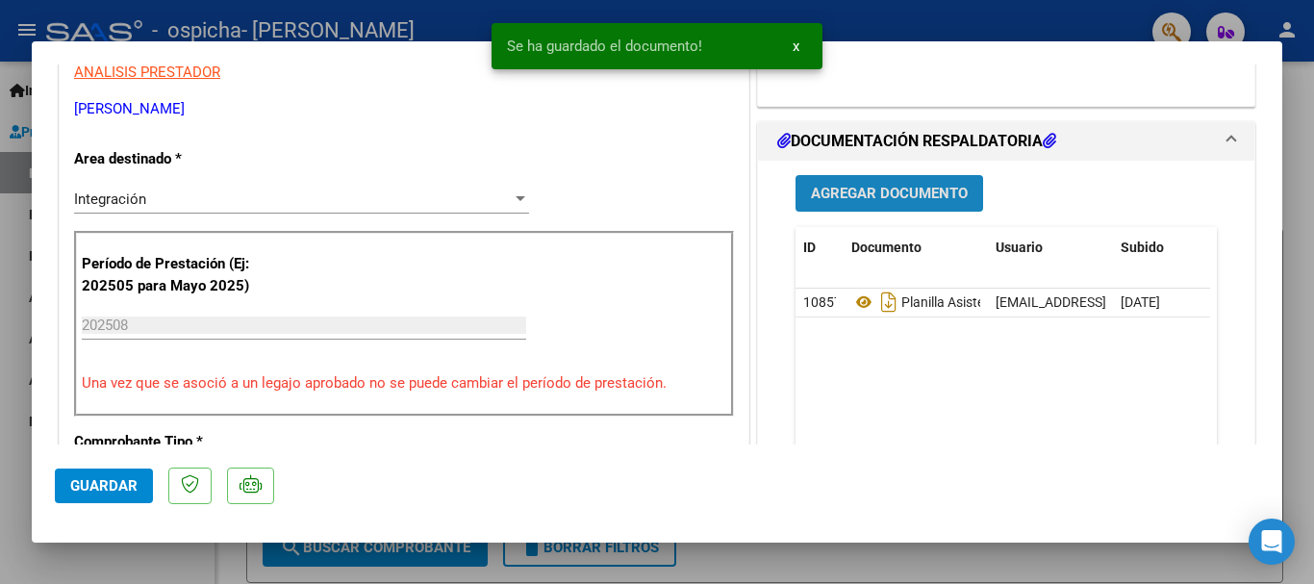
click at [881, 183] on button "Agregar Documento" at bounding box center [889, 193] width 188 height 36
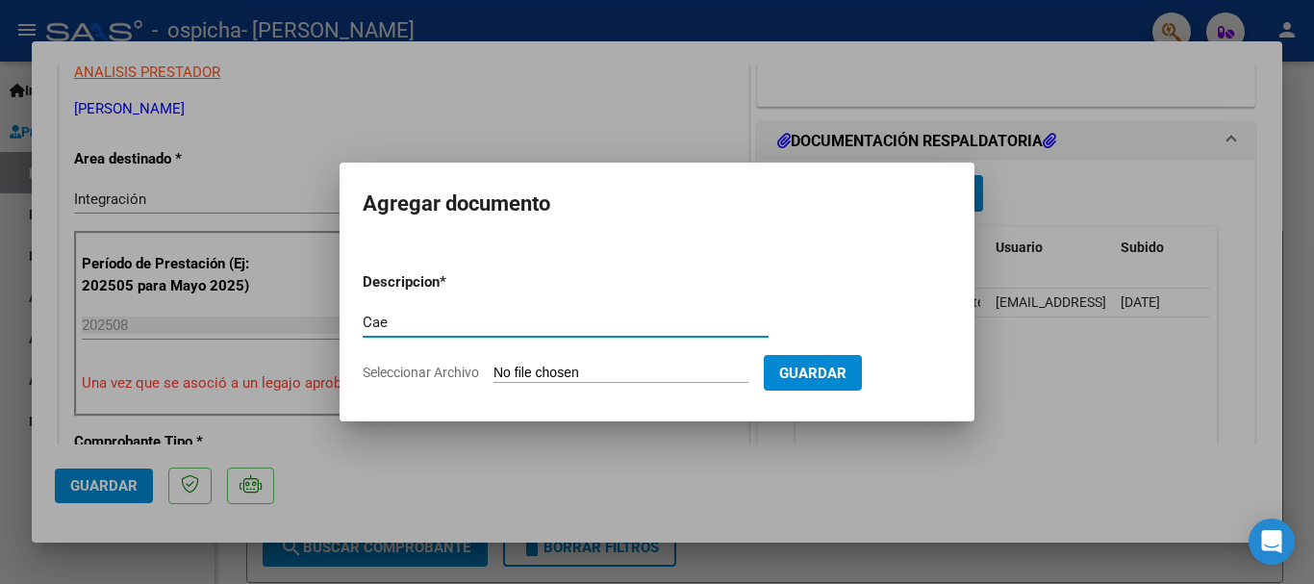
type input "Cae"
click at [509, 372] on input "Seleccionar Archivo" at bounding box center [620, 373] width 255 height 18
type input "C:\fakepath\Cae 789.pdf"
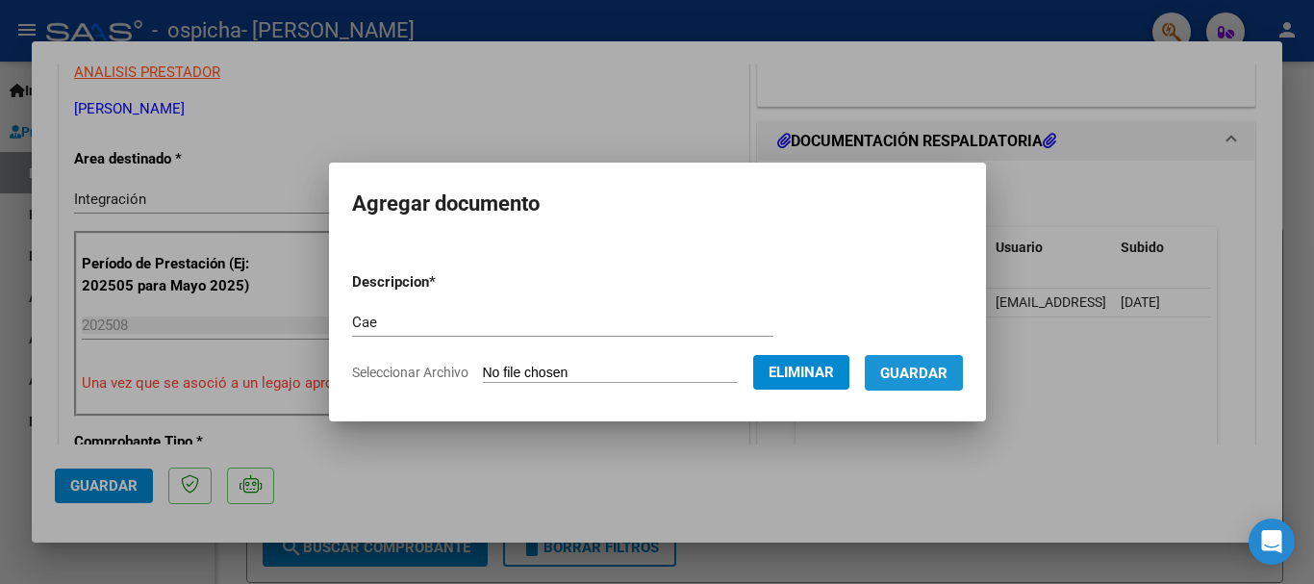
click at [914, 362] on button "Guardar" at bounding box center [914, 373] width 98 height 36
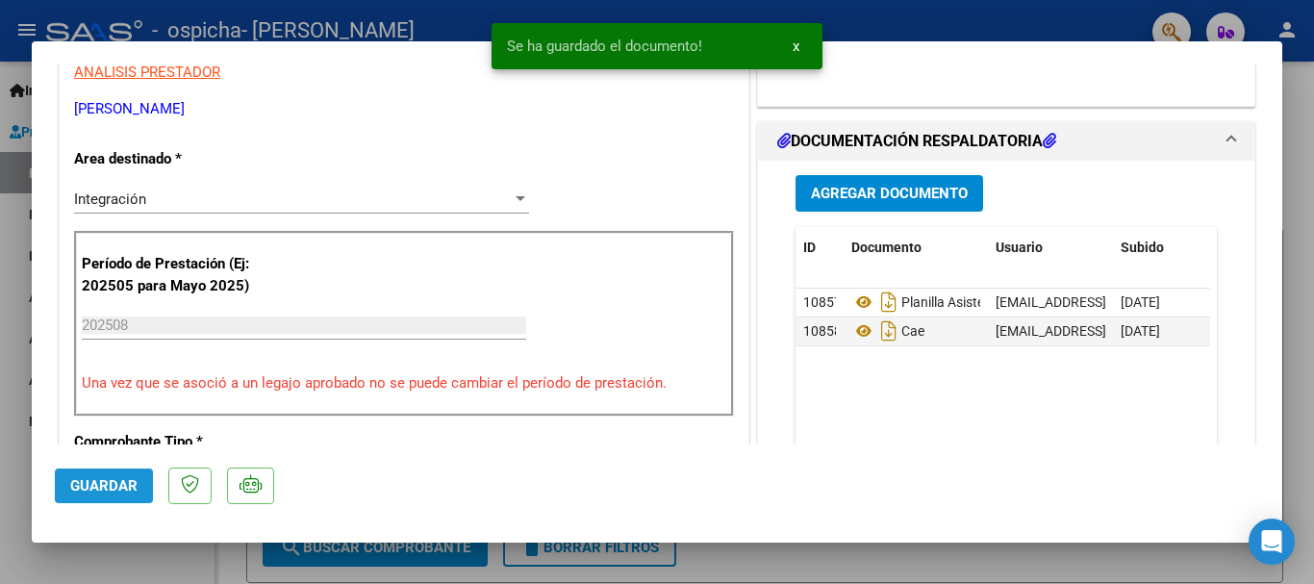
click at [109, 479] on span "Guardar" at bounding box center [103, 485] width 67 height 17
click at [11, 434] on div at bounding box center [657, 292] width 1314 height 584
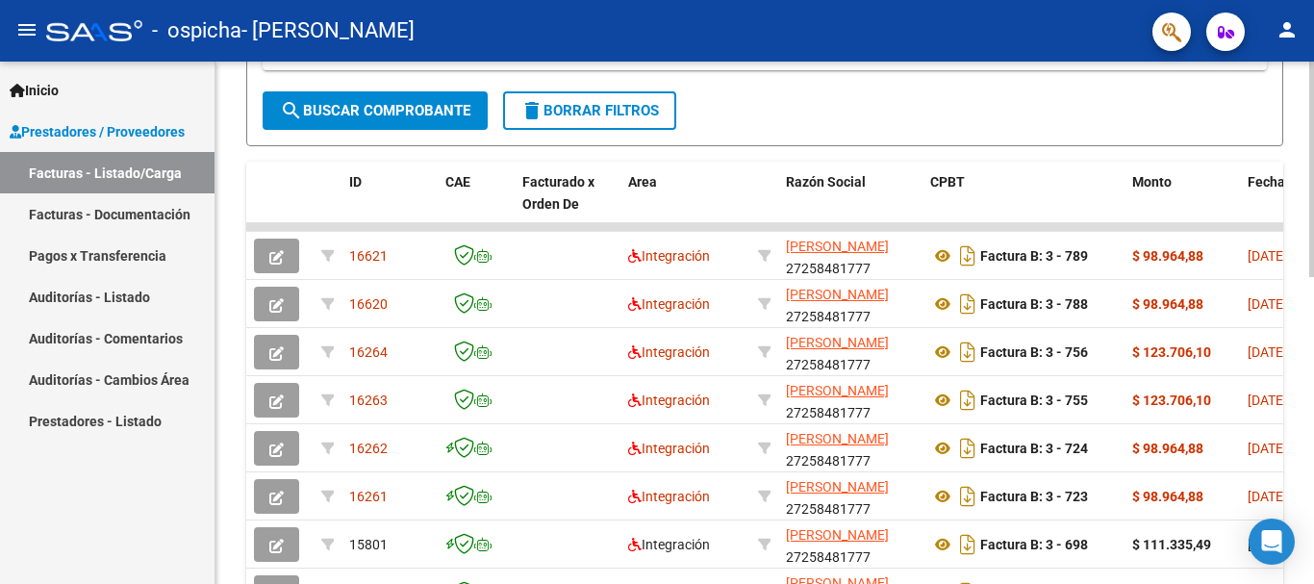
click at [1298, 338] on div at bounding box center [1311, 372] width 5 height 215
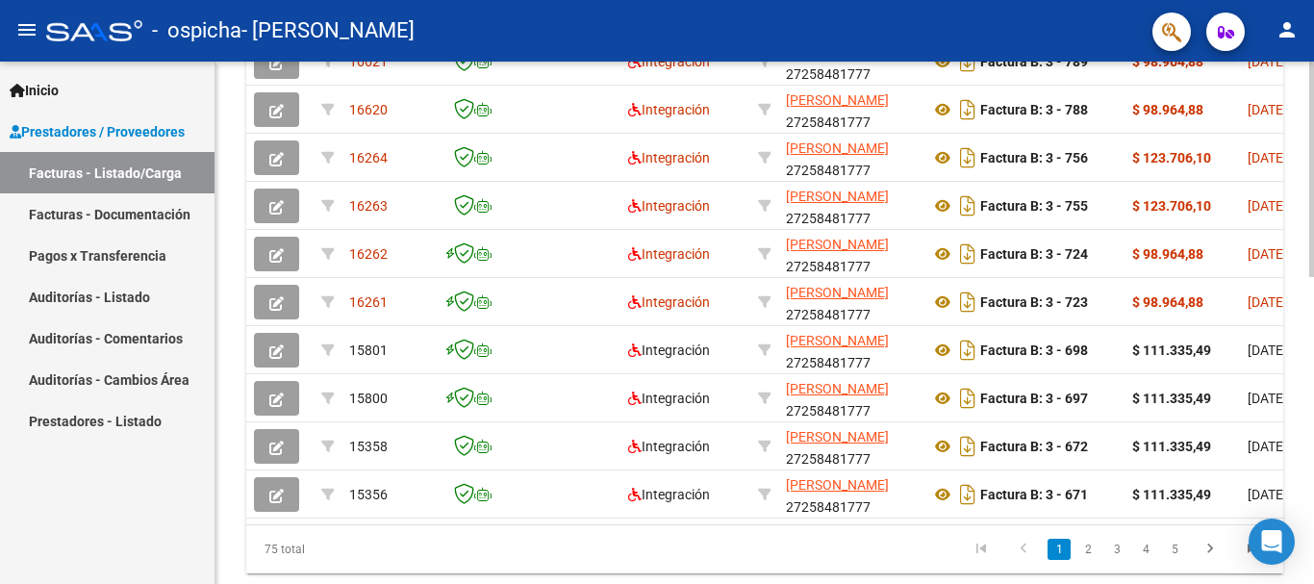
scroll to position [746, 0]
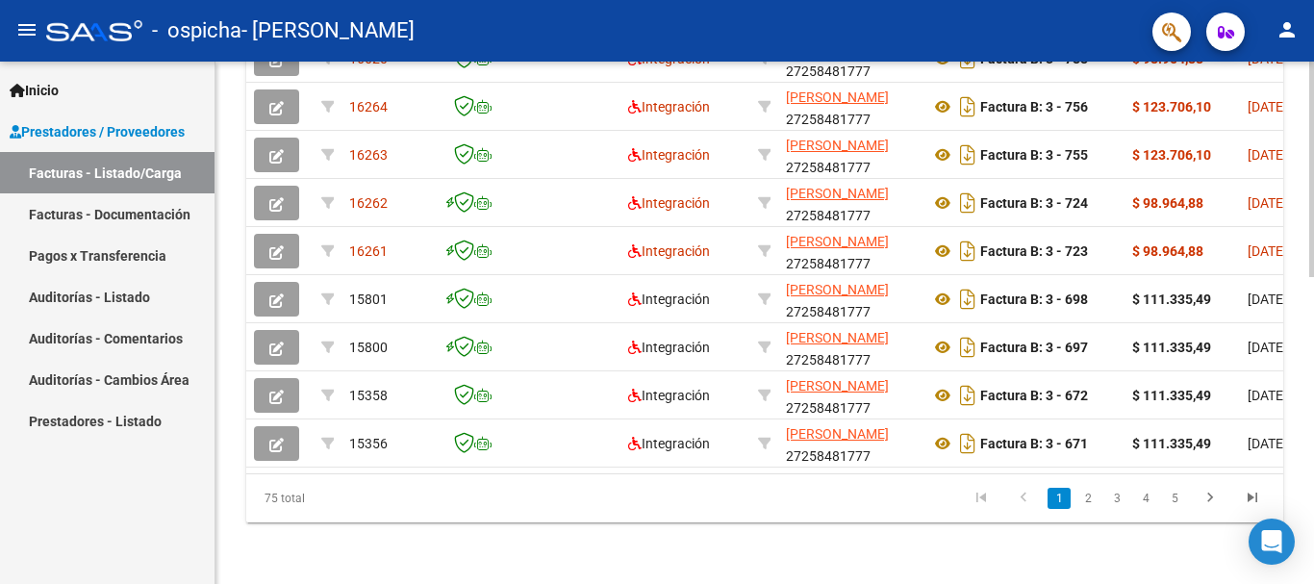
click at [1298, 484] on div at bounding box center [1311, 475] width 5 height 215
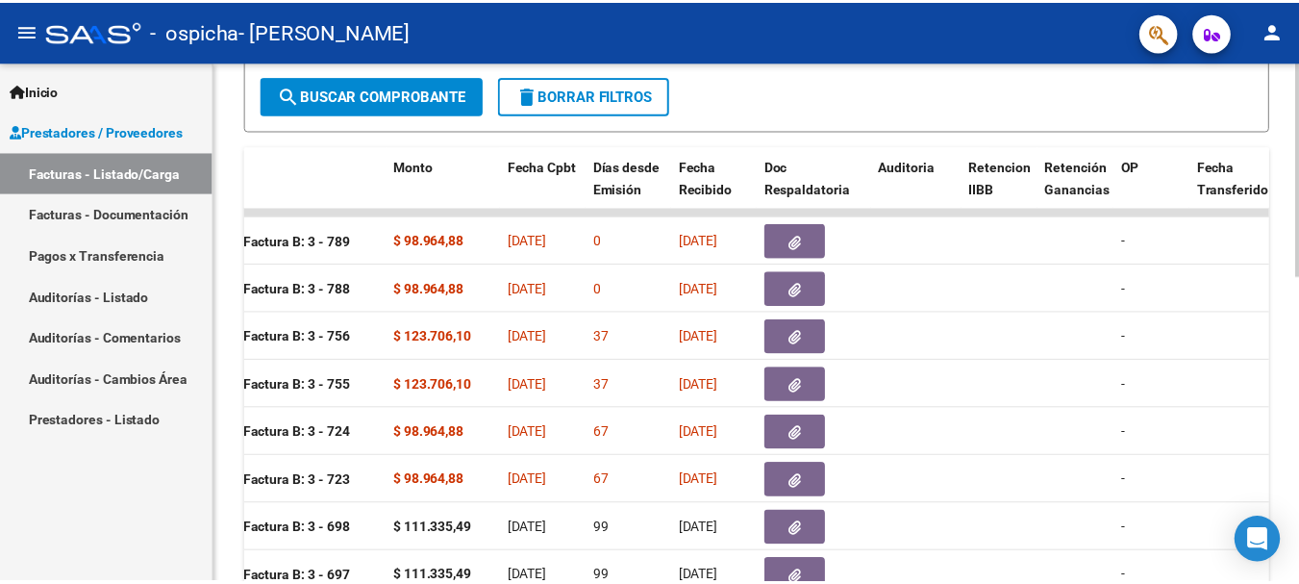
scroll to position [503, 0]
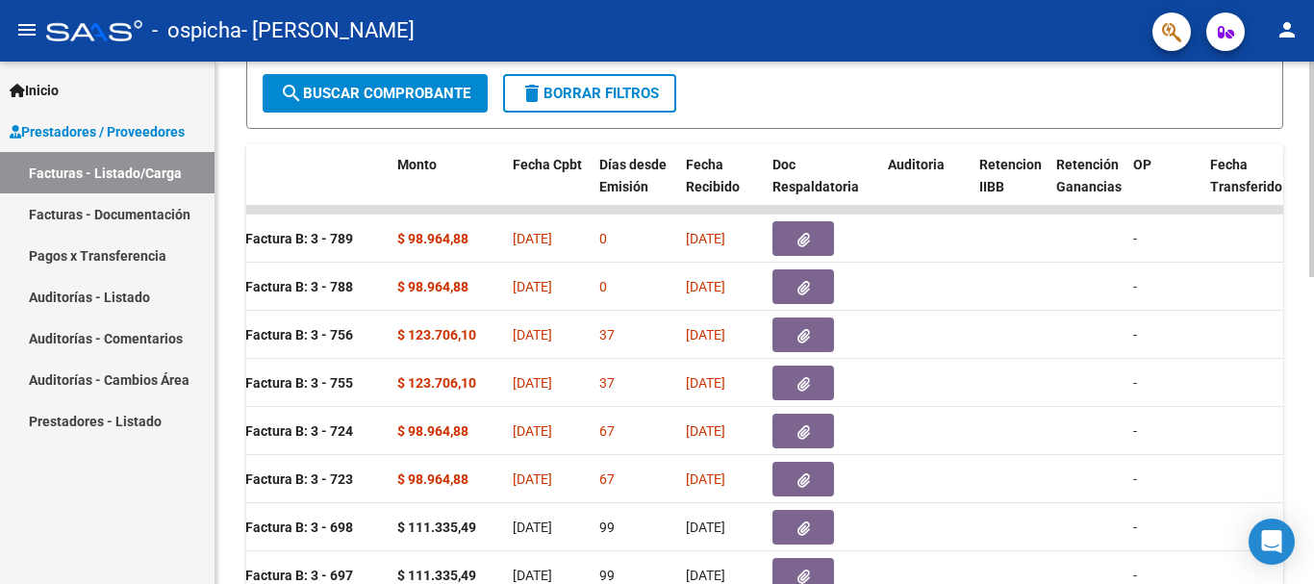
click at [1298, 330] on div "Video tutorial PRESTADORES -> Listado de CPBTs Emitidos por Prestadores / Prove…" at bounding box center [766, 185] width 1103 height 1253
click at [1291, 36] on mat-icon "person" at bounding box center [1286, 29] width 23 height 23
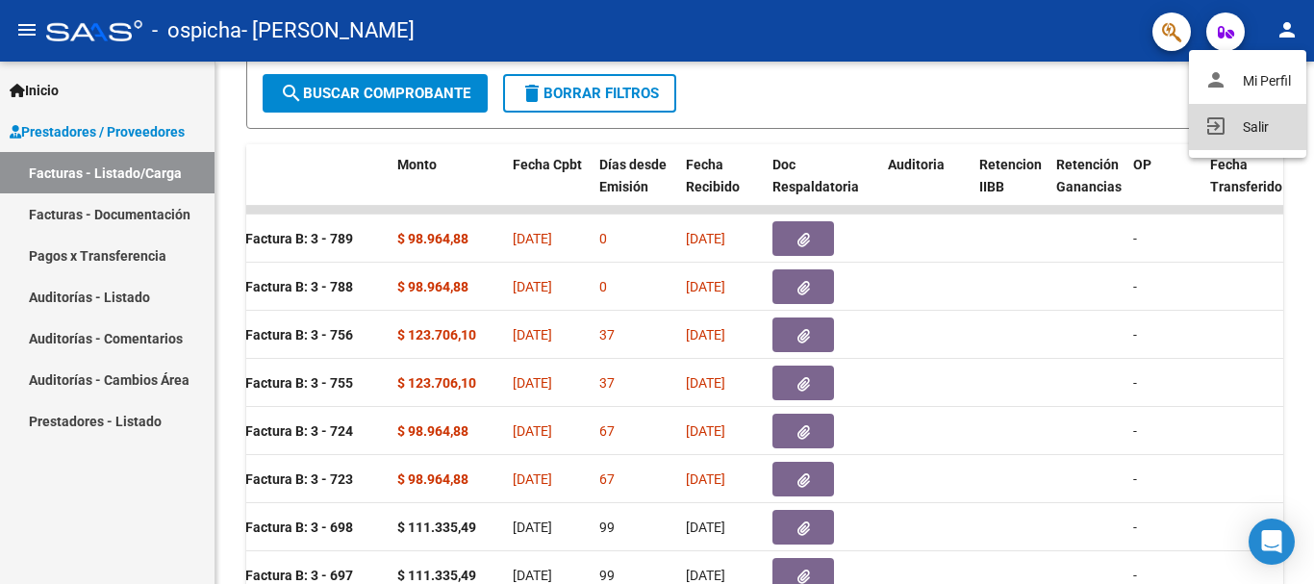
click at [1251, 122] on button "exit_to_app Salir" at bounding box center [1247, 127] width 117 height 46
